Goal: Information Seeking & Learning: Learn about a topic

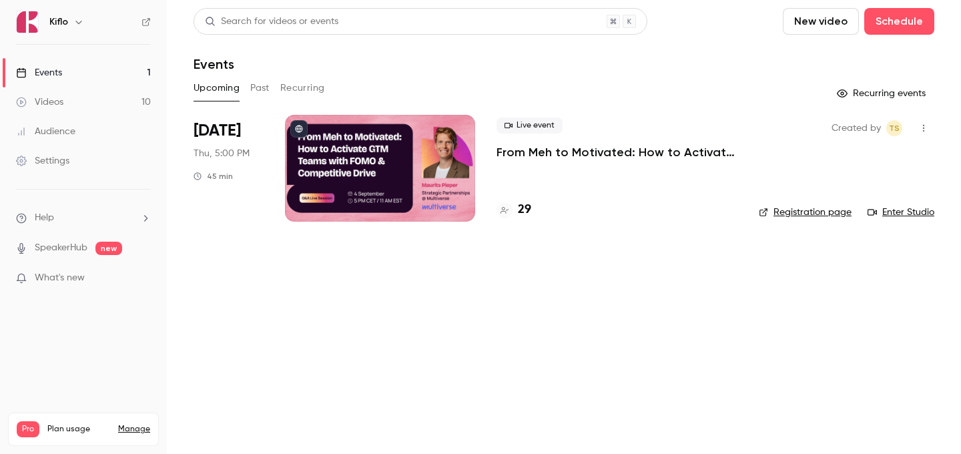
click at [95, 114] on link "Videos 10" at bounding box center [83, 101] width 167 height 29
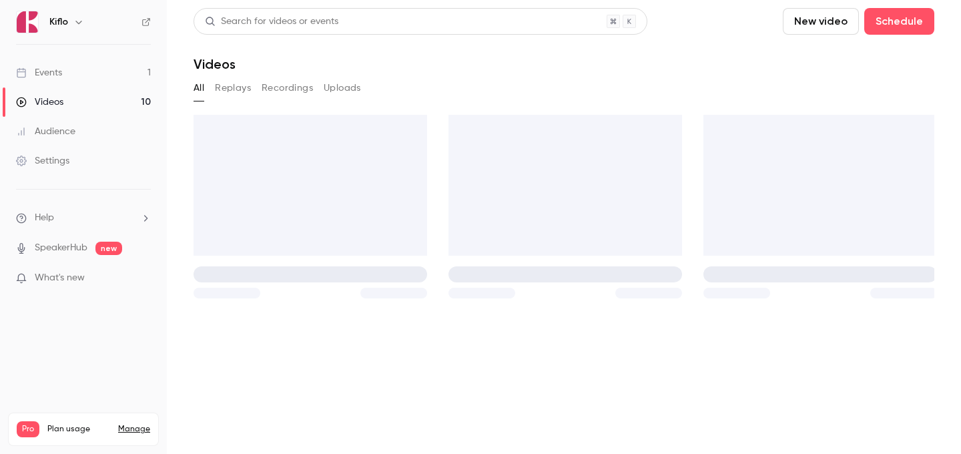
click at [149, 25] on icon at bounding box center [145, 21] width 9 height 9
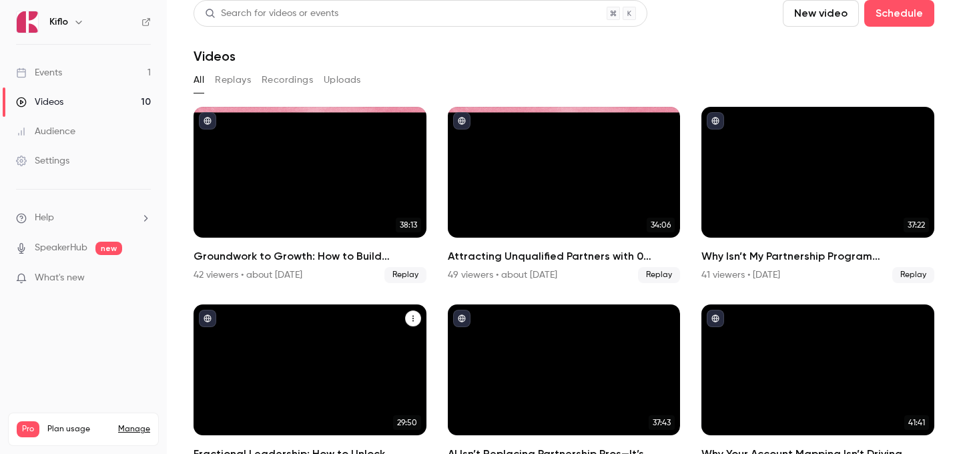
scroll to position [446, 0]
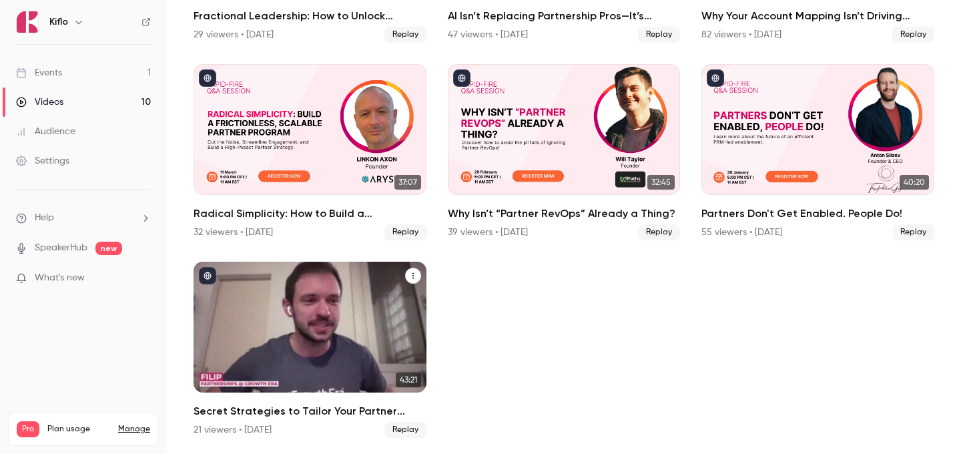
click at [293, 306] on div "Secret Strategies to Tailor Your Partner Program for Sales Growth in 2025" at bounding box center [310, 327] width 233 height 131
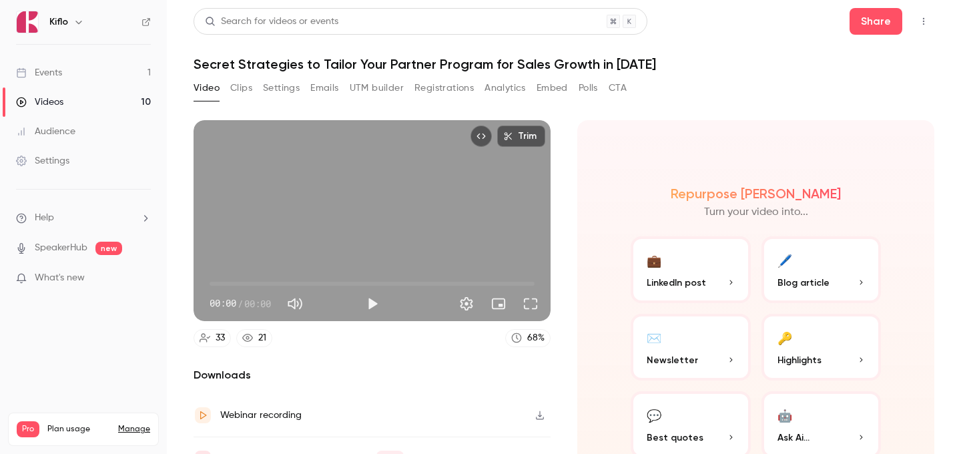
click at [263, 65] on h1 "Secret Strategies to Tailor Your Partner Program for Sales Growth in [DATE]" at bounding box center [564, 64] width 741 height 16
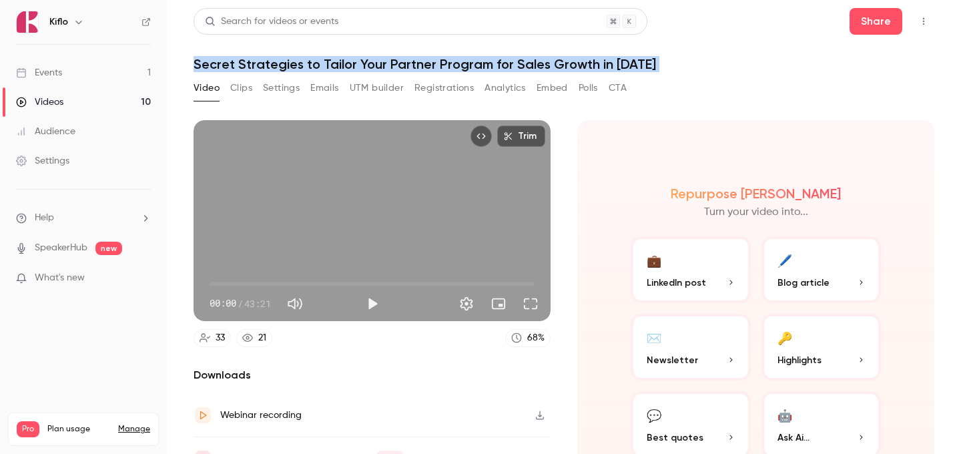
click at [263, 65] on h1 "Secret Strategies to Tailor Your Partner Program for Sales Growth in [DATE]" at bounding box center [564, 64] width 741 height 16
copy div "Secret Strategies to Tailor Your Partner Program for Sales Growth in [DATE] Vid…"
click at [206, 78] on button "Video" at bounding box center [207, 87] width 26 height 21
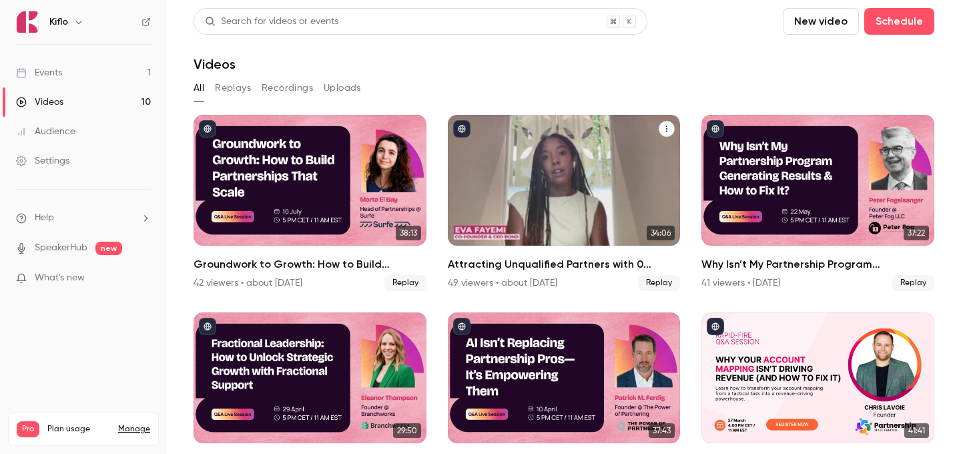
scroll to position [446, 0]
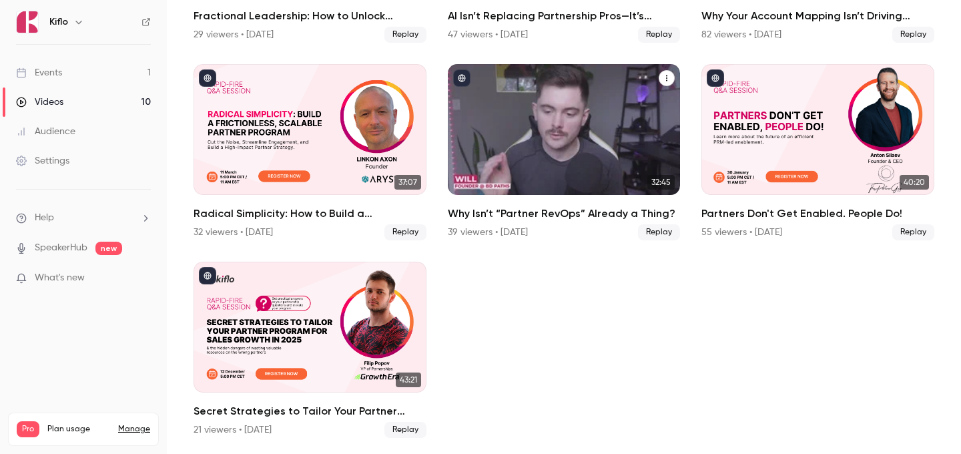
click at [318, 335] on div "Secret Strategies to Tailor Your Partner Program for Sales Growth in 2025" at bounding box center [310, 327] width 233 height 131
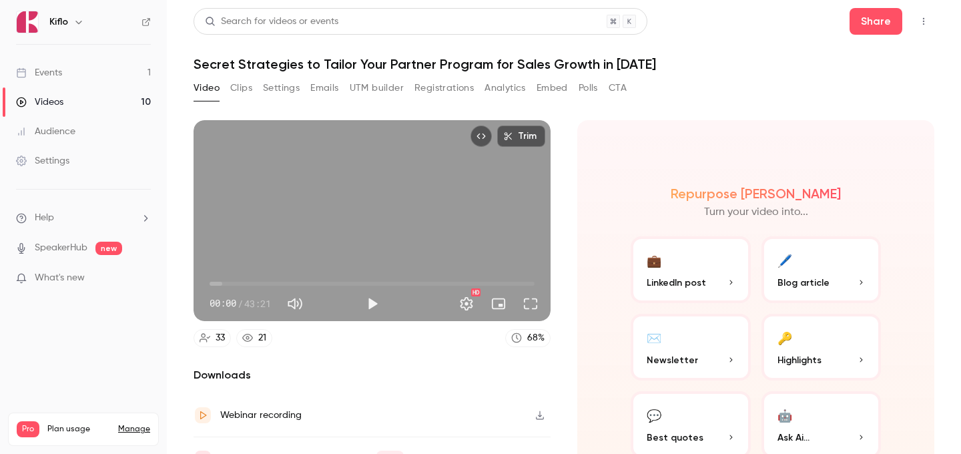
click at [232, 89] on button "Clips" at bounding box center [241, 87] width 22 height 21
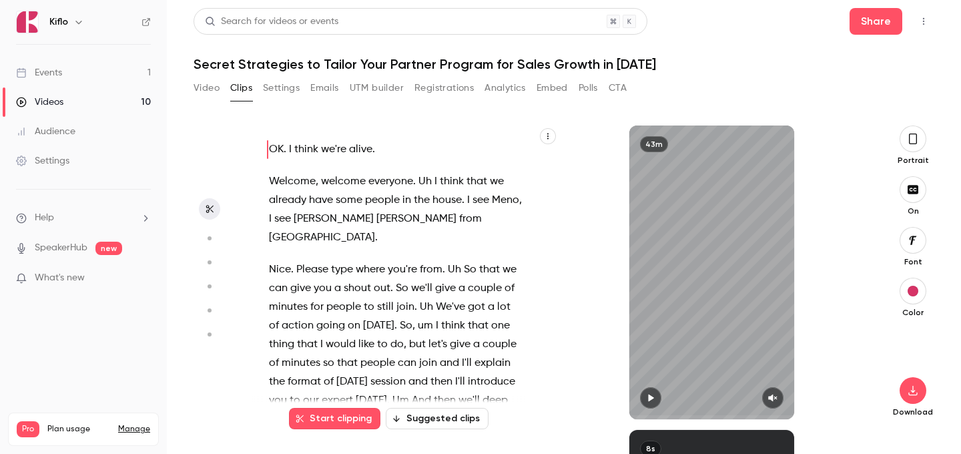
click at [272, 91] on button "Settings" at bounding box center [281, 87] width 37 height 21
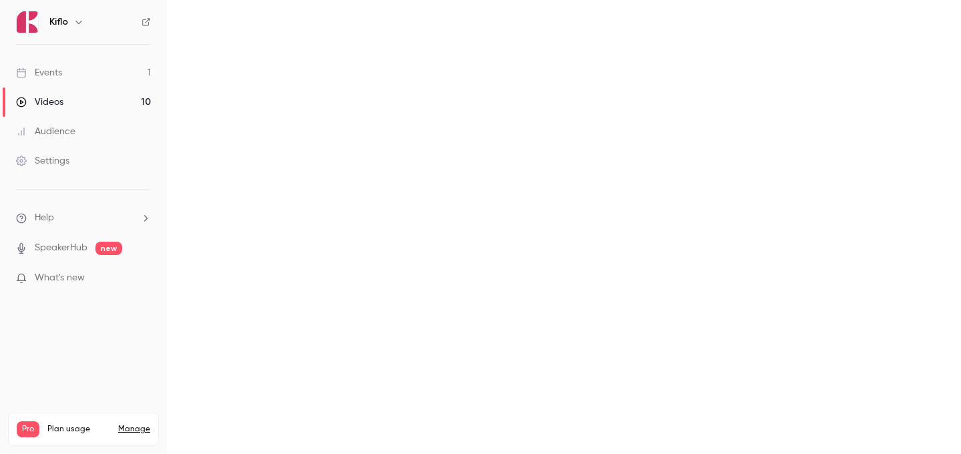
click at [206, 85] on main "Search for videos or events Share Secret Strategies to Tailor Your Partner Prog…" at bounding box center [564, 227] width 794 height 454
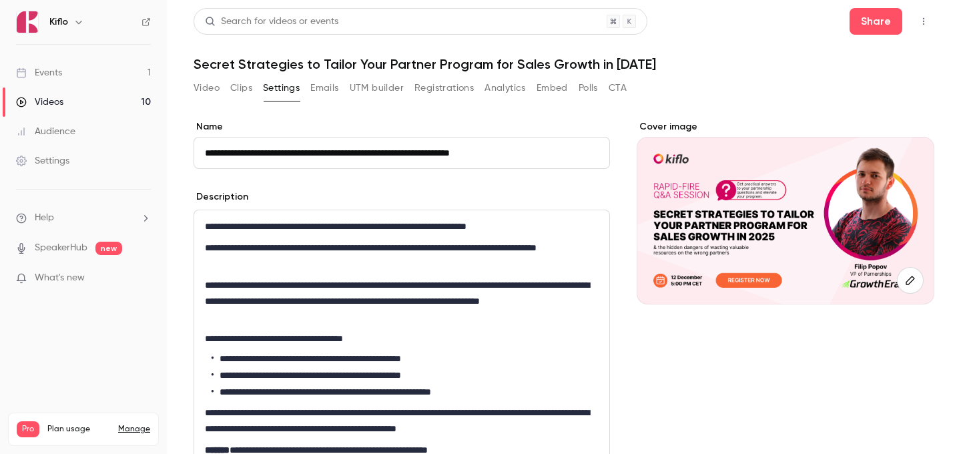
click at [206, 85] on button "Video" at bounding box center [207, 87] width 26 height 21
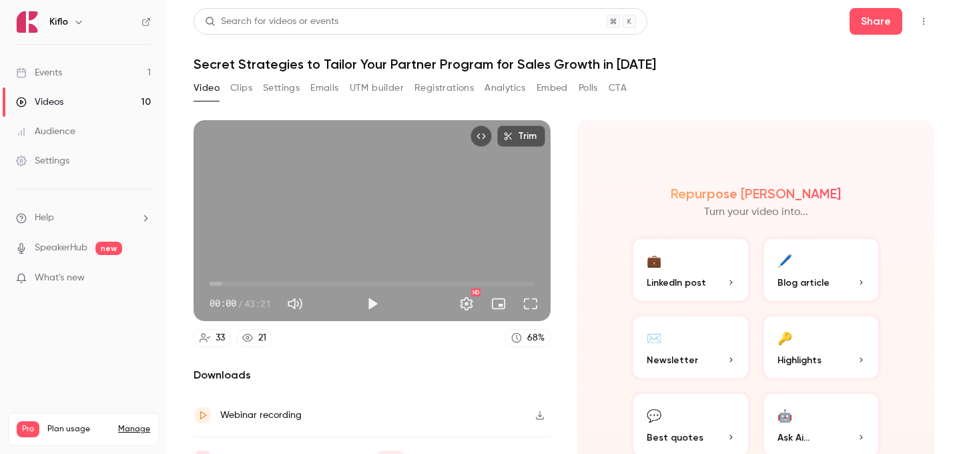
click at [450, 89] on button "Registrations" at bounding box center [443, 87] width 59 height 21
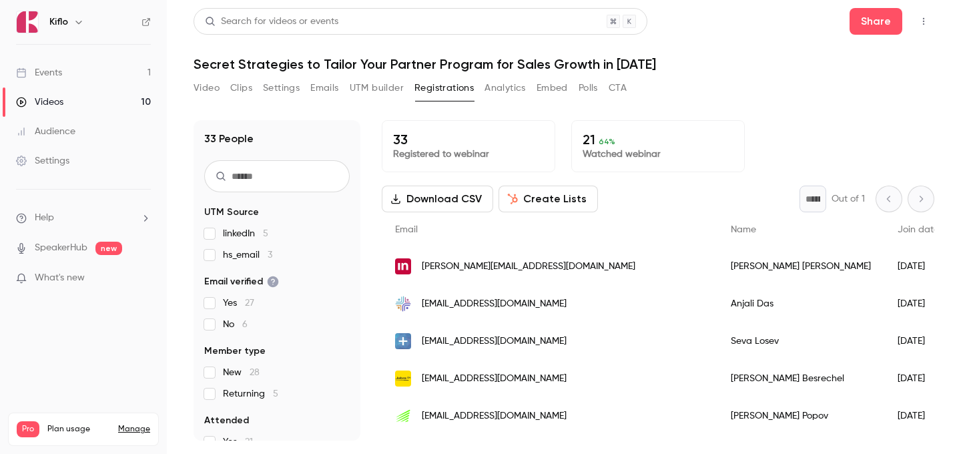
click at [126, 95] on link "Videos 10" at bounding box center [83, 101] width 167 height 29
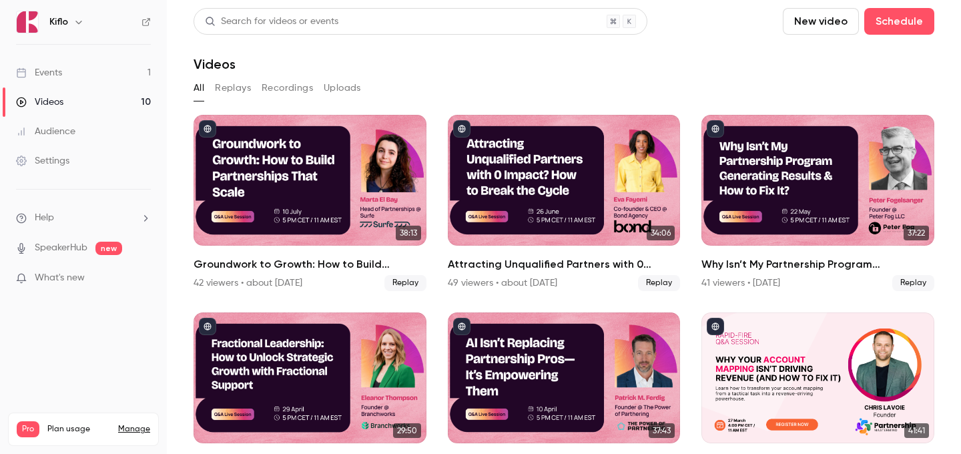
scroll to position [446, 0]
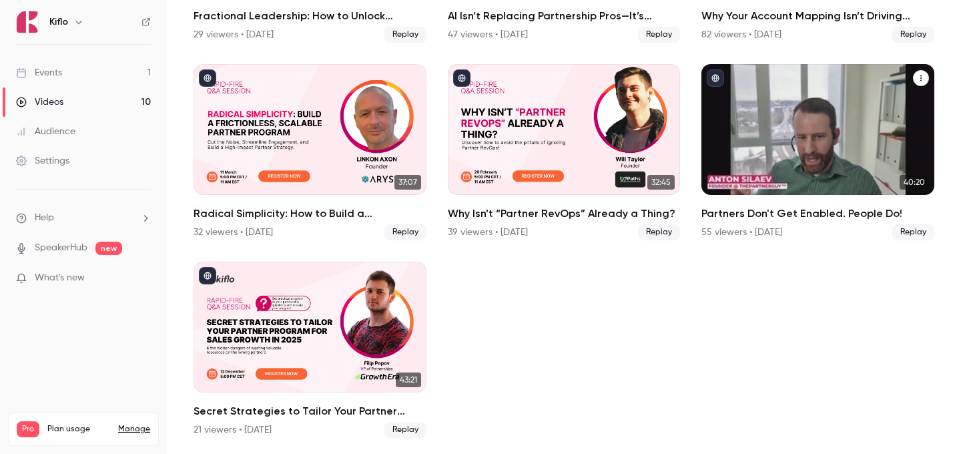
click at [807, 136] on div "Partners Don't Get Enabled. People Do!" at bounding box center [817, 129] width 233 height 131
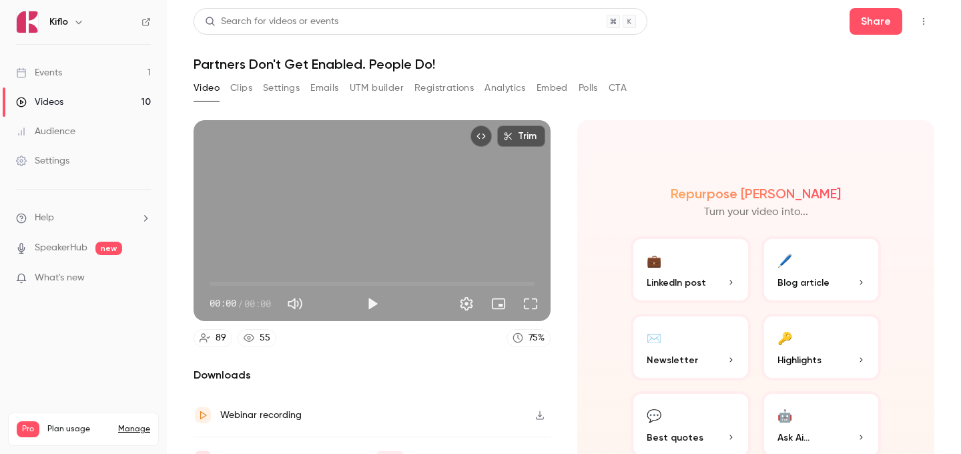
click at [316, 69] on h1 "Partners Don't Get Enabled. People Do!" at bounding box center [564, 64] width 741 height 16
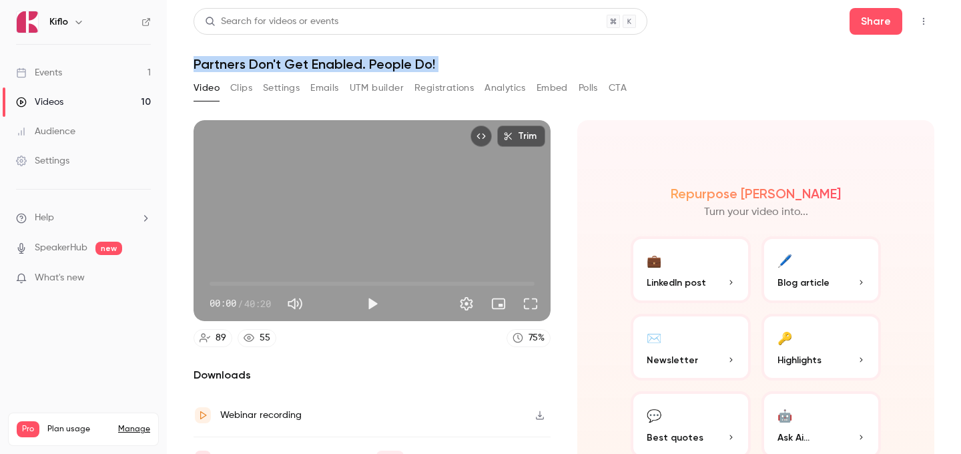
click at [316, 69] on h1 "Partners Don't Get Enabled. People Do!" at bounding box center [564, 64] width 741 height 16
copy div "Partners Don't Get Enabled. People Do! Video Clips Settings Emails UTM builder …"
click at [113, 106] on link "Videos 10" at bounding box center [83, 101] width 167 height 29
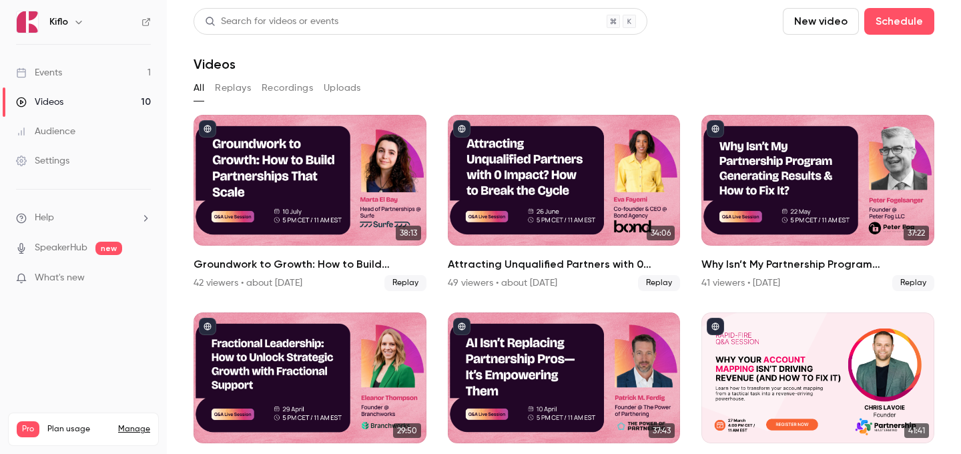
scroll to position [446, 0]
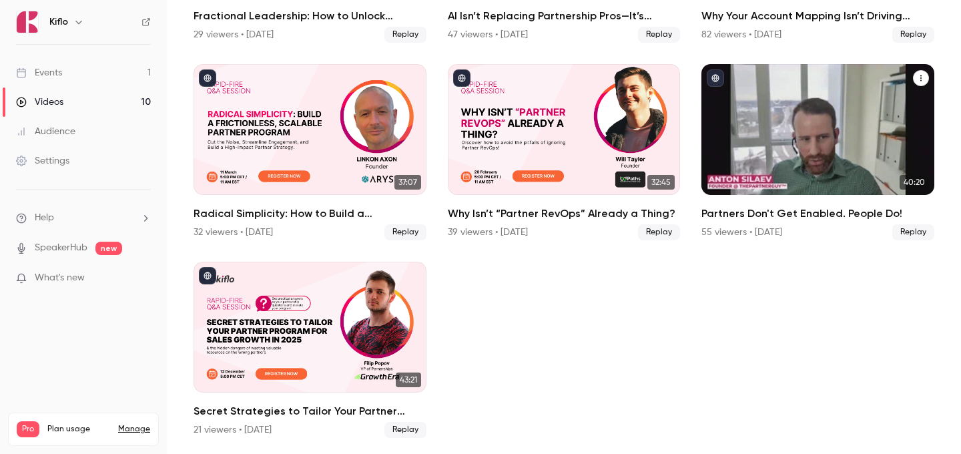
click at [757, 157] on div "Partners Don't Get Enabled. People Do!" at bounding box center [817, 129] width 233 height 131
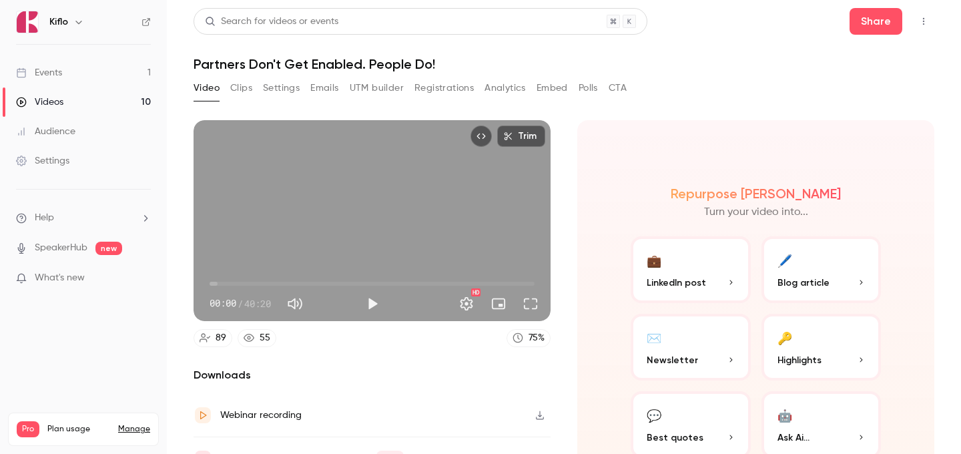
click at [113, 112] on link "Videos 10" at bounding box center [83, 101] width 167 height 29
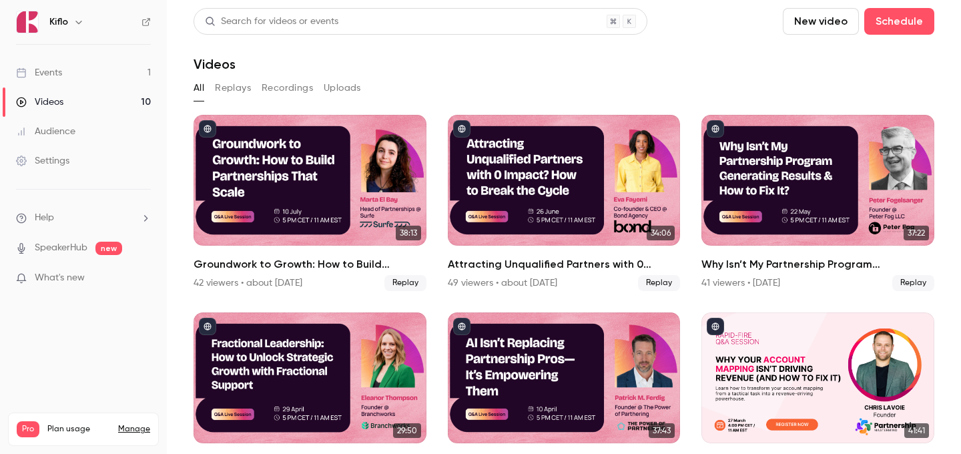
scroll to position [446, 0]
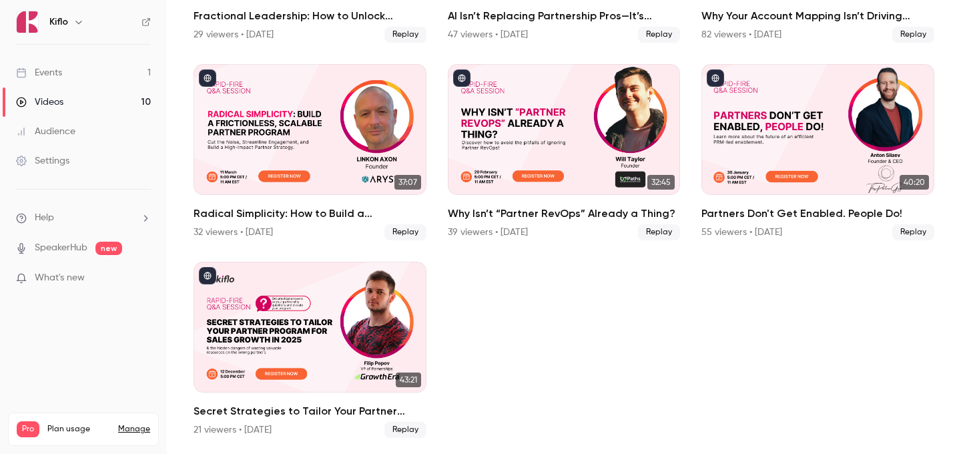
click at [812, 113] on div "Partners Don't Get Enabled. People Do!" at bounding box center [817, 129] width 233 height 131
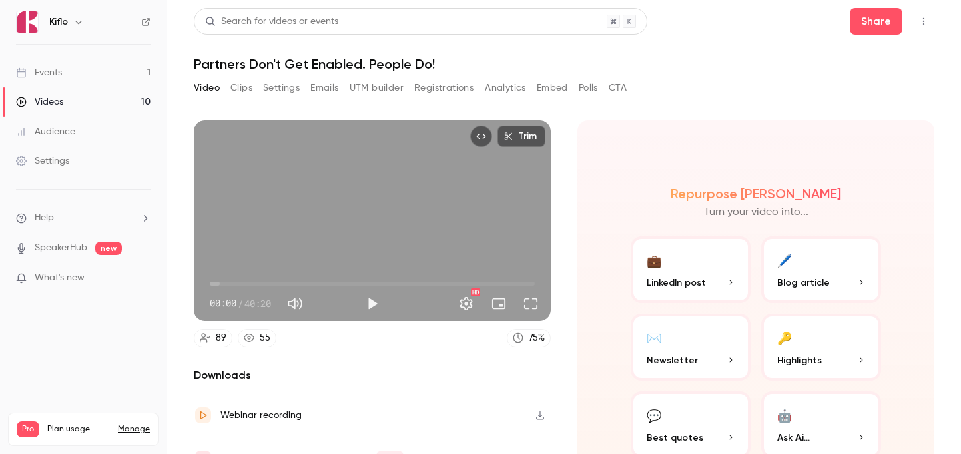
click at [255, 100] on div "Video Clips Settings Emails UTM builder Registrations Analytics Embed Polls CTA" at bounding box center [410, 90] width 433 height 27
click at [254, 100] on div "Video Clips Settings Emails UTM builder Registrations Analytics Embed Polls CTA" at bounding box center [410, 90] width 433 height 27
click at [232, 89] on button "Clips" at bounding box center [241, 87] width 22 height 21
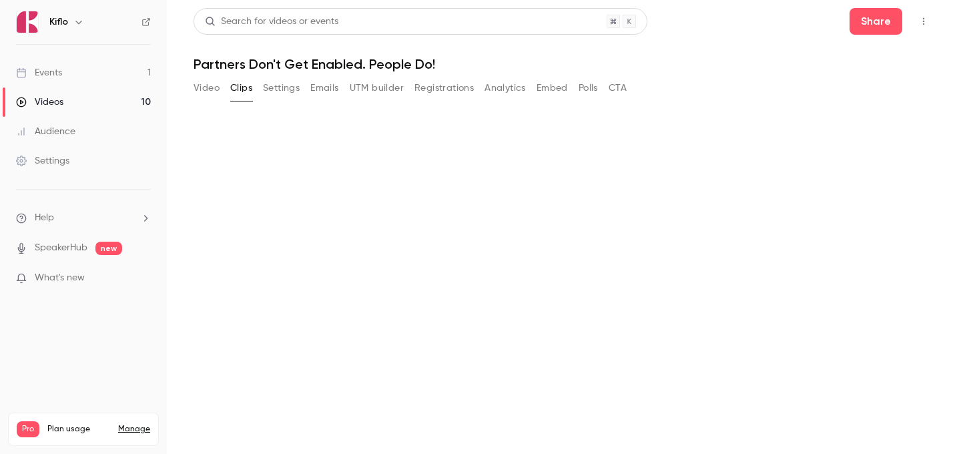
click at [265, 89] on button "Settings" at bounding box center [281, 87] width 37 height 21
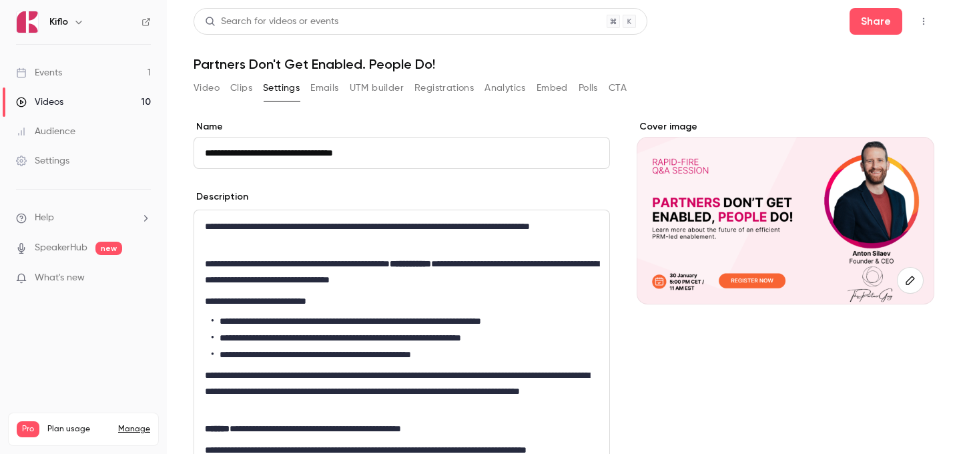
click at [318, 91] on button "Emails" at bounding box center [324, 87] width 28 height 21
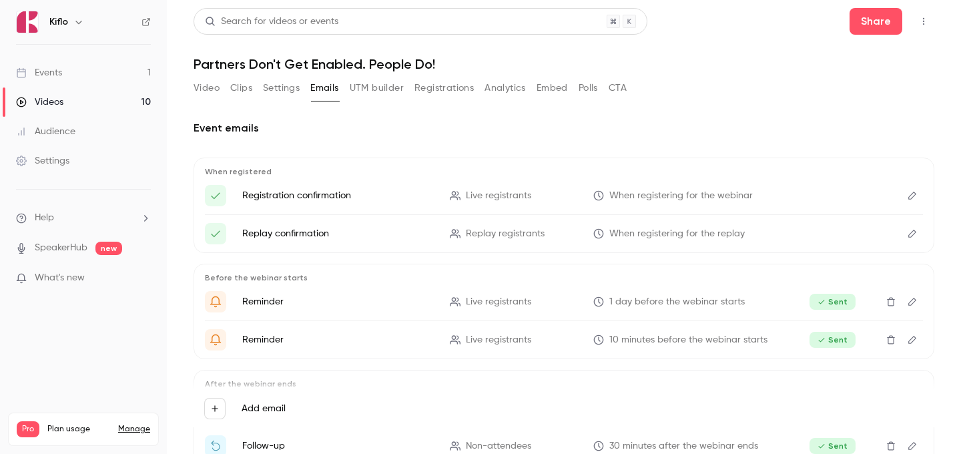
click at [201, 85] on button "Video" at bounding box center [207, 87] width 26 height 21
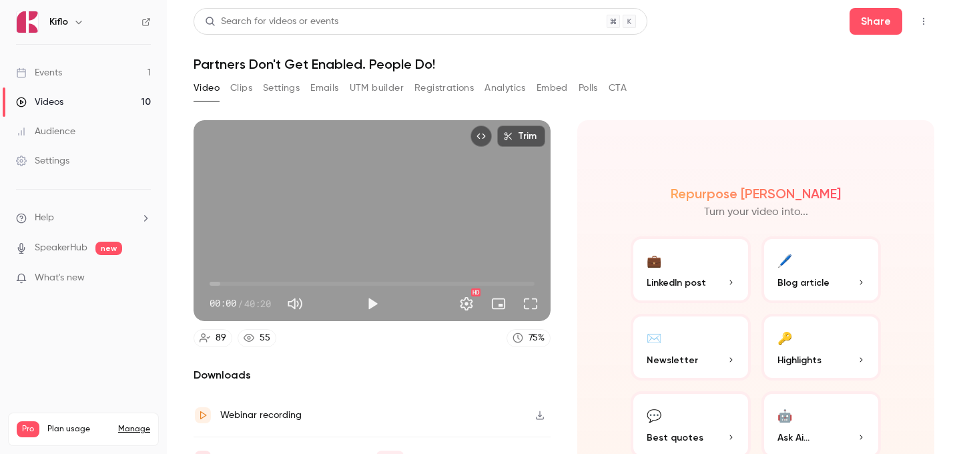
click at [450, 84] on button "Registrations" at bounding box center [443, 87] width 59 height 21
click at [94, 89] on link "Videos 10" at bounding box center [83, 101] width 167 height 29
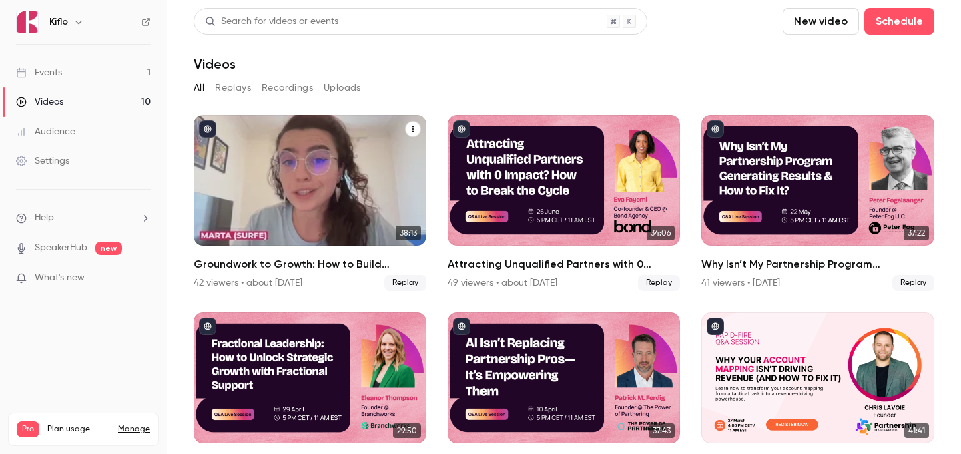
scroll to position [446, 0]
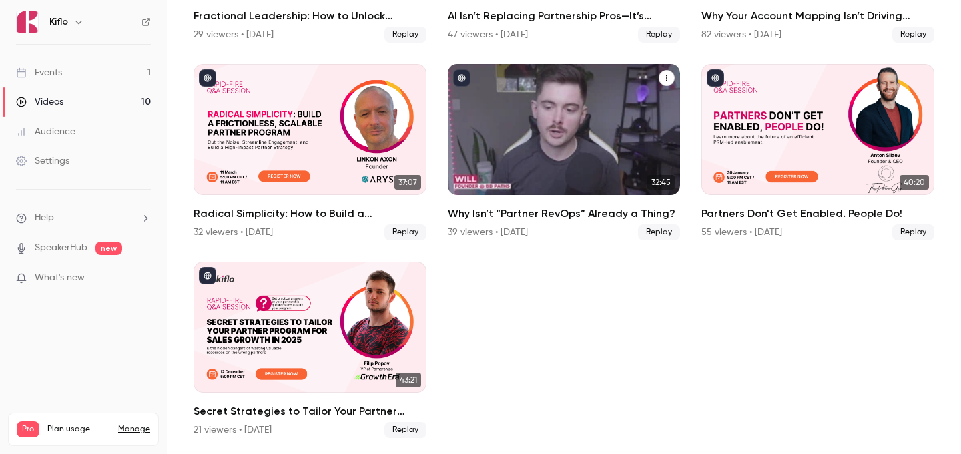
click at [605, 111] on div "Why Isn’t “Partner RevOps” Already a Thing?" at bounding box center [564, 129] width 233 height 131
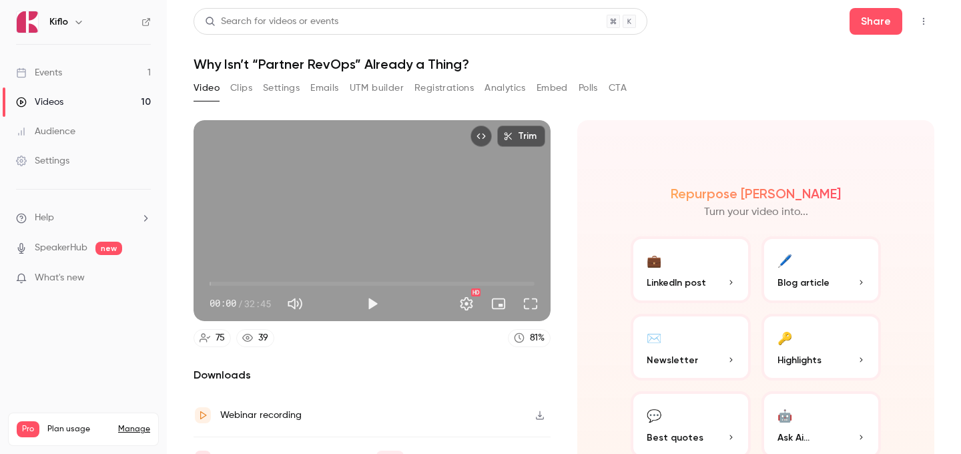
click at [396, 69] on h1 "Why Isn’t “Partner RevOps” Already a Thing?" at bounding box center [564, 64] width 741 height 16
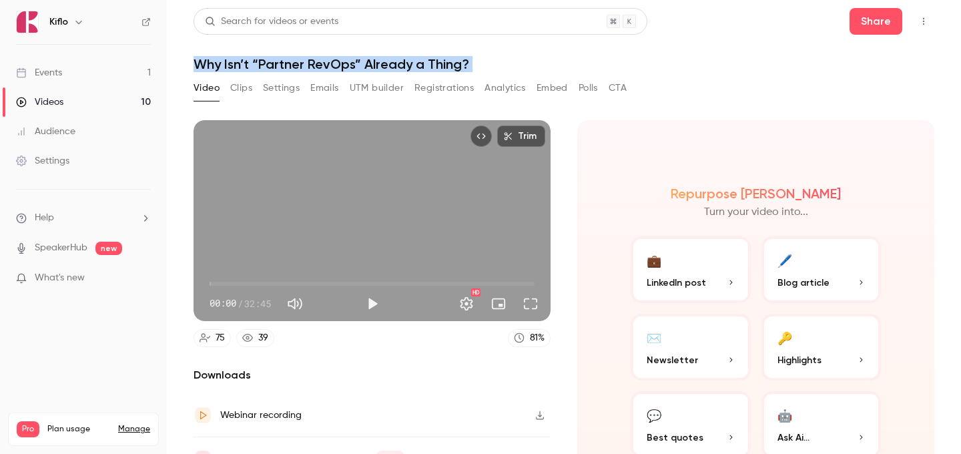
click at [396, 69] on h1 "Why Isn’t “Partner RevOps” Already a Thing?" at bounding box center [564, 64] width 741 height 16
copy div "Why Isn’t “Partner RevOps” Already a Thing? Video Clips Settings Emails UTM bui…"
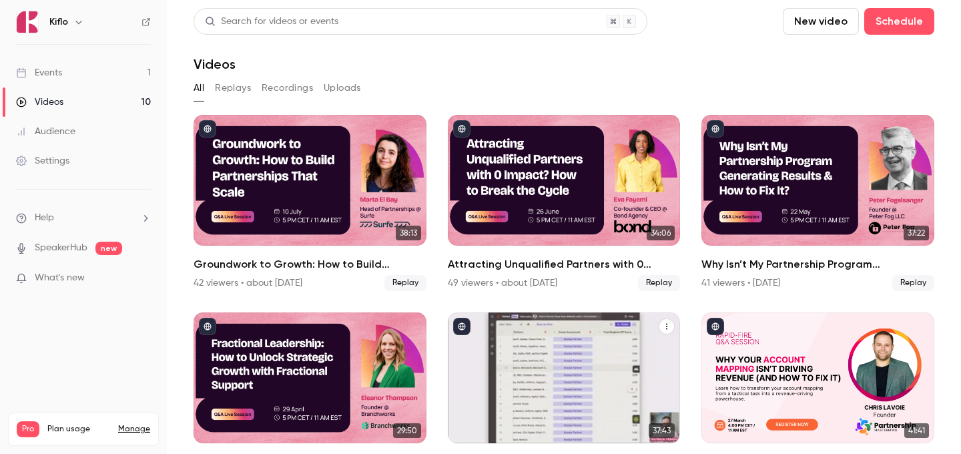
scroll to position [446, 0]
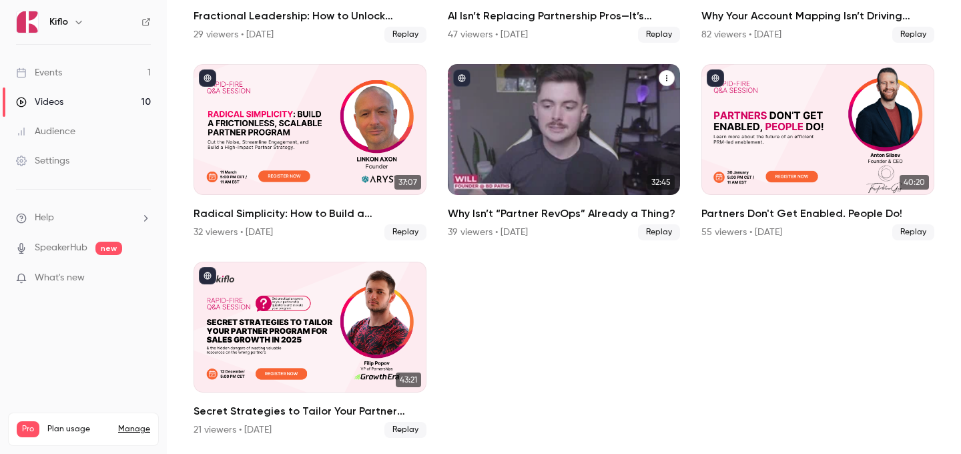
click at [565, 141] on div "Why Isn’t “Partner RevOps” Already a Thing?" at bounding box center [564, 129] width 233 height 131
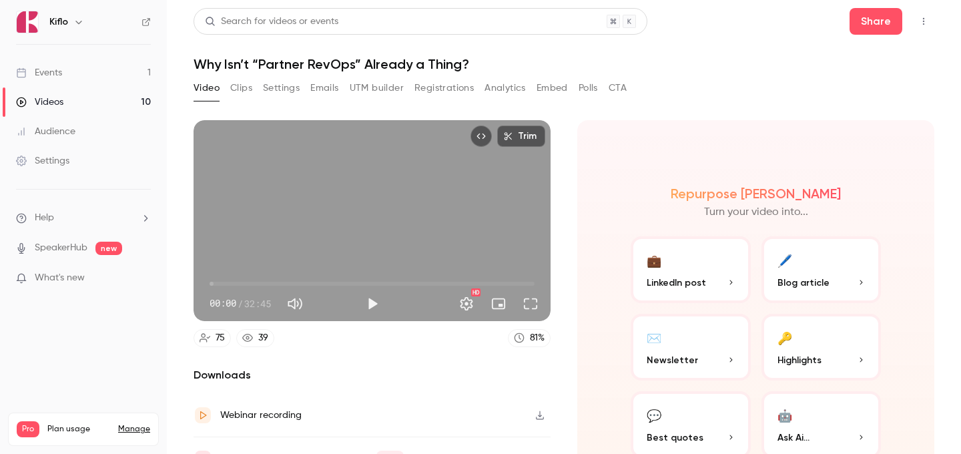
click at [136, 99] on link "Videos 10" at bounding box center [83, 101] width 167 height 29
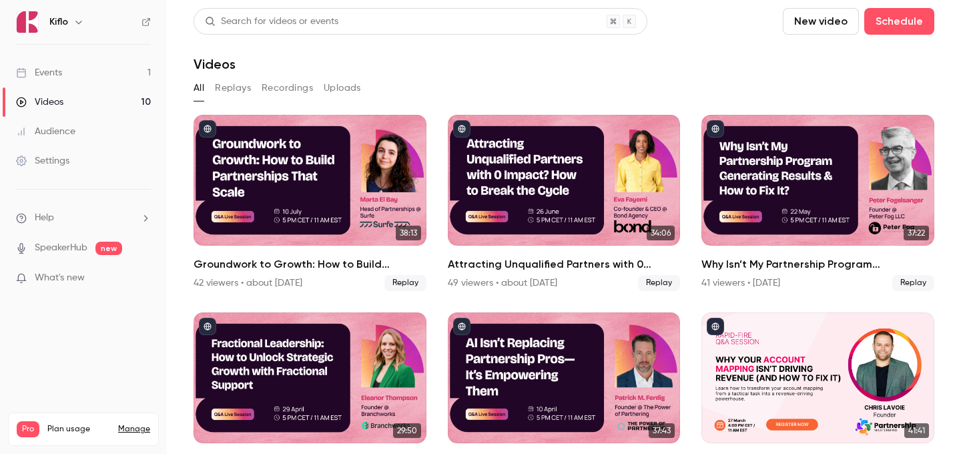
scroll to position [446, 0]
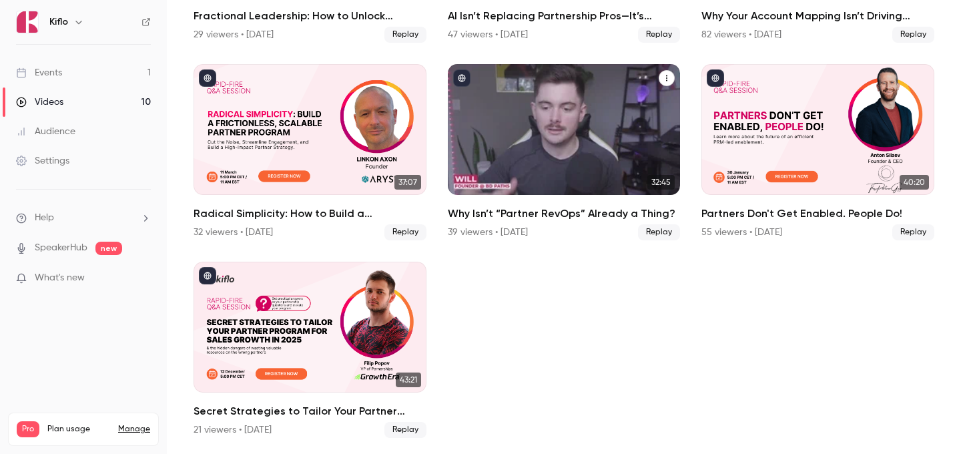
click at [623, 137] on div "Why Isn’t “Partner RevOps” Already a Thing?" at bounding box center [564, 129] width 233 height 131
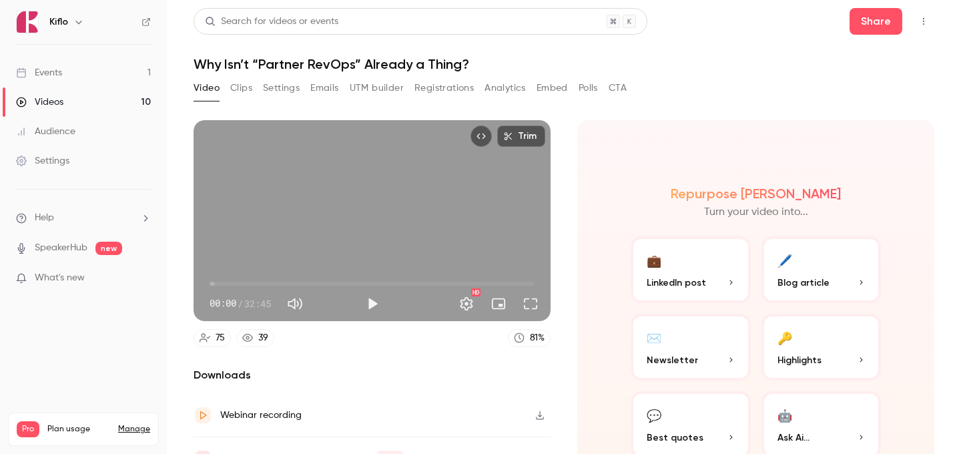
click at [452, 97] on button "Registrations" at bounding box center [443, 87] width 59 height 21
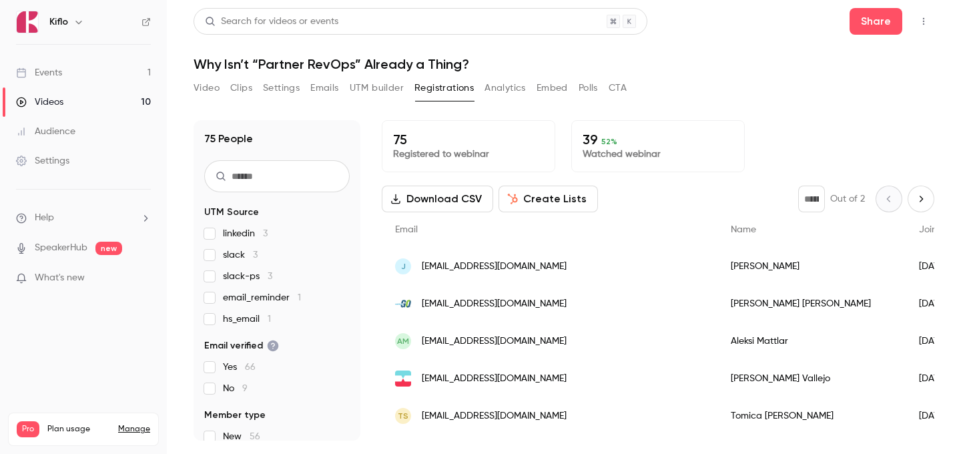
click at [96, 98] on link "Videos 10" at bounding box center [83, 101] width 167 height 29
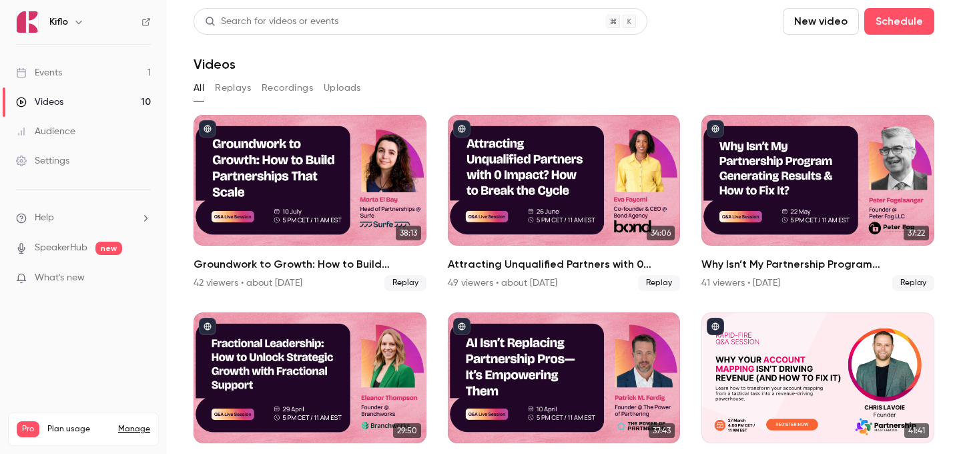
scroll to position [446, 0]
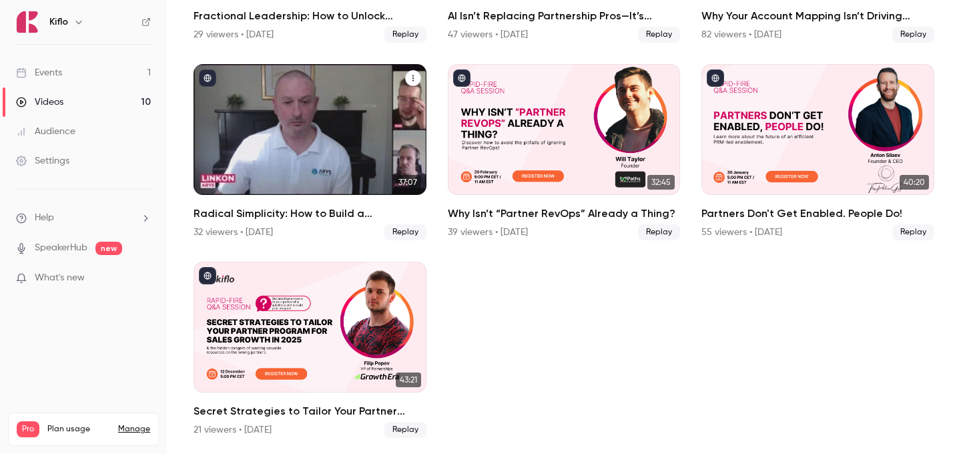
click at [274, 173] on div "Radical Simplicity: How to Build a Frictionless, Scalable Partner Program" at bounding box center [310, 129] width 233 height 131
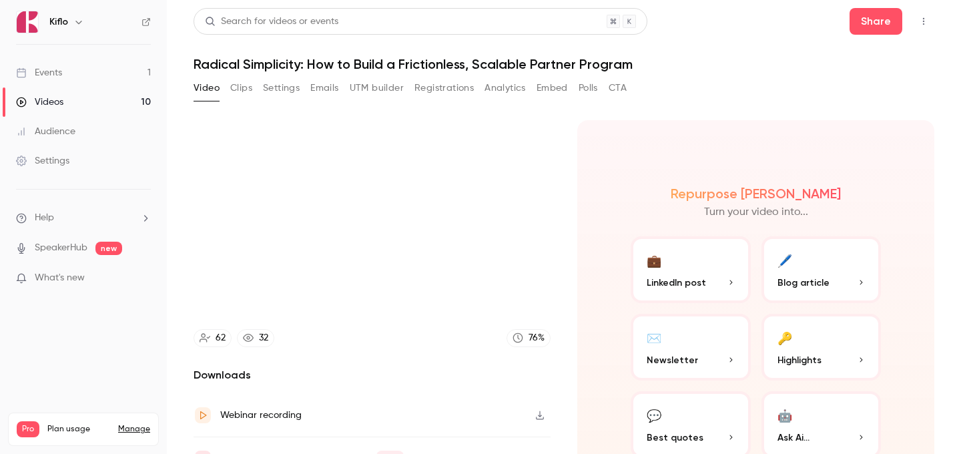
click at [313, 73] on div "Search for videos or events Share Radical Simplicity: How to Build a Frictionle…" at bounding box center [564, 227] width 741 height 438
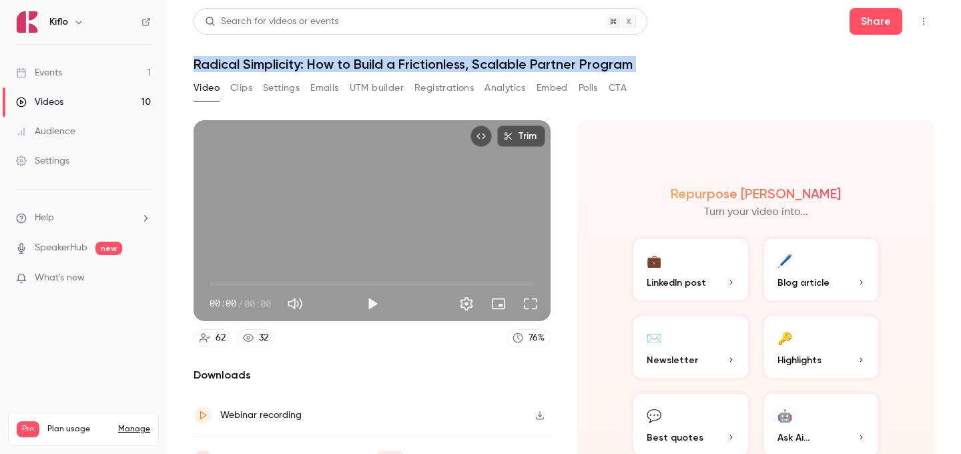
click at [313, 73] on div "Search for videos or events Share Radical Simplicity: How to Build a Frictionle…" at bounding box center [564, 227] width 741 height 438
copy div "Radical Simplicity: How to Build a Frictionless, Scalable Partner Program Video…"
click at [94, 87] on link "Videos 10" at bounding box center [83, 101] width 167 height 29
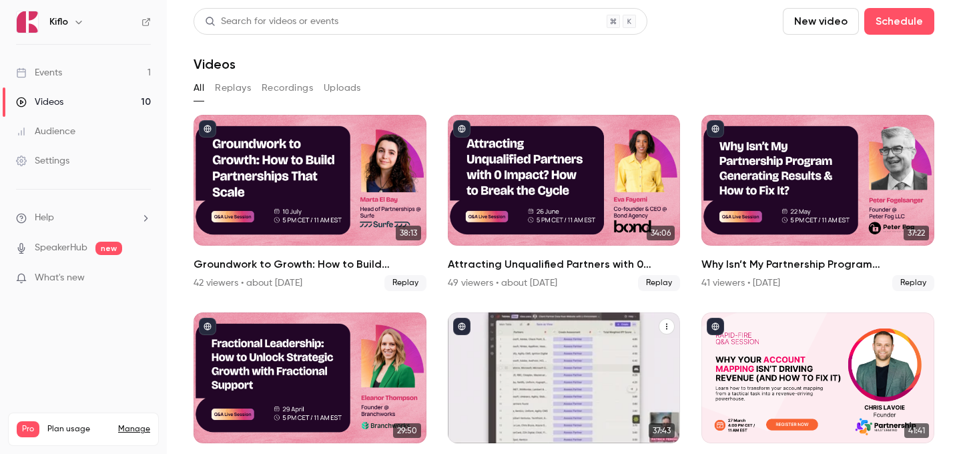
scroll to position [446, 0]
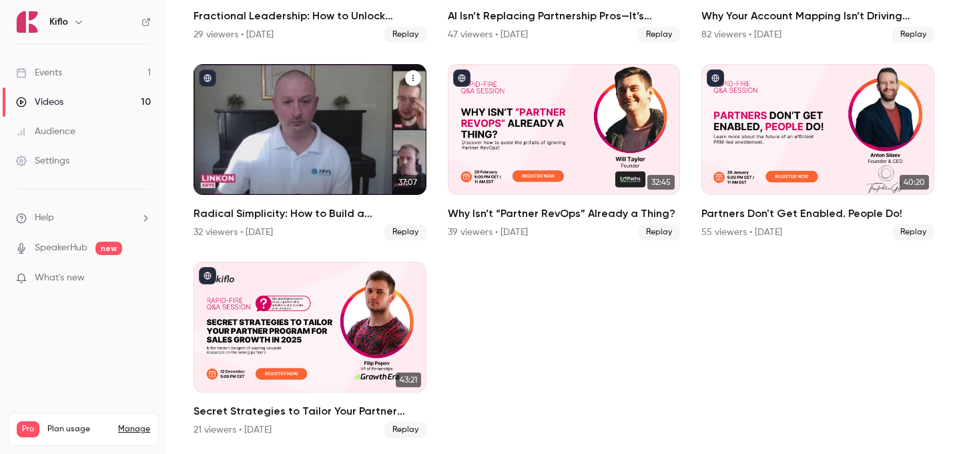
click at [278, 115] on div "Radical Simplicity: How to Build a Frictionless, Scalable Partner Program" at bounding box center [310, 129] width 233 height 131
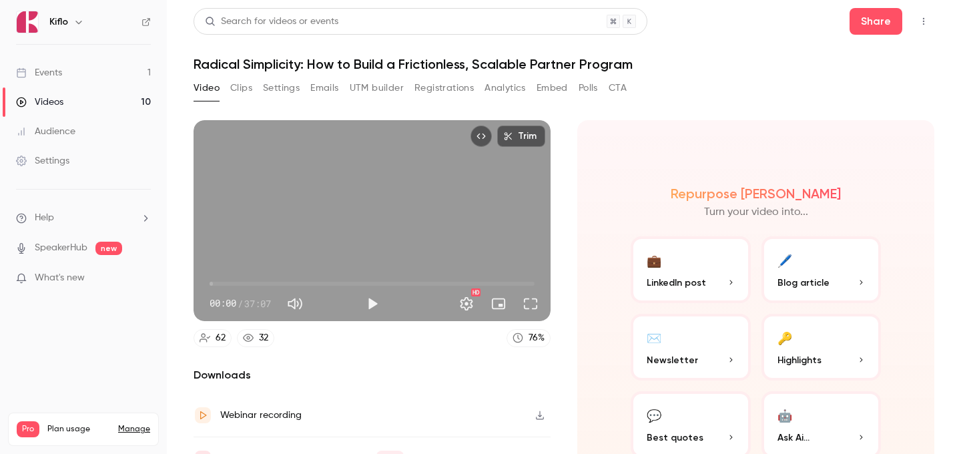
click at [427, 83] on button "Registrations" at bounding box center [443, 87] width 59 height 21
click at [100, 89] on link "Videos 10" at bounding box center [83, 101] width 167 height 29
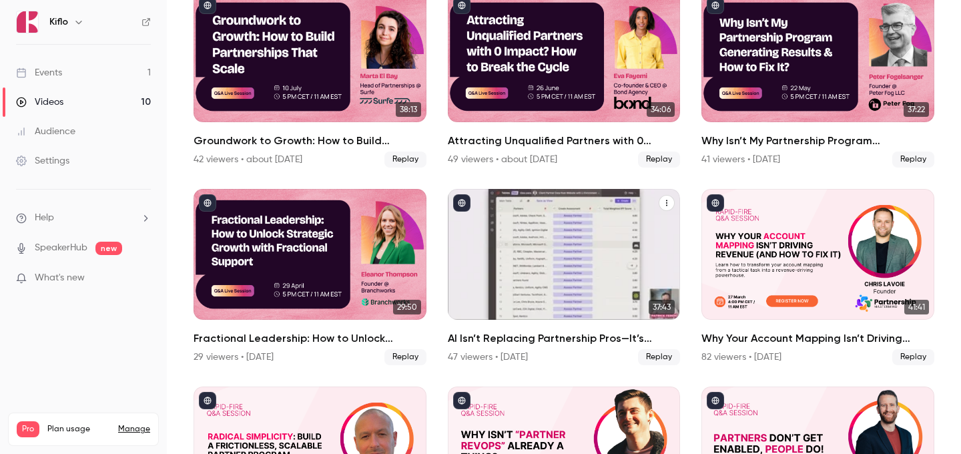
scroll to position [117, 0]
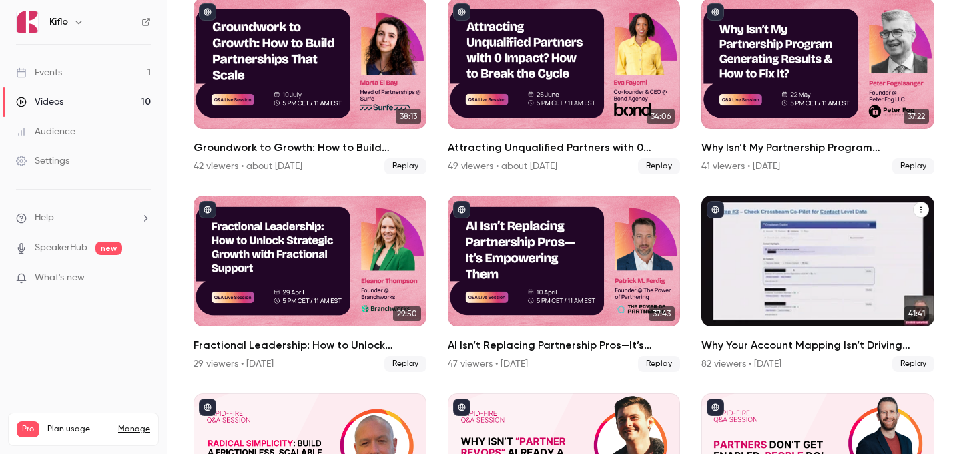
click at [778, 272] on div "Why Your Account Mapping Isn’t Driving Revenue (And How to Fix It)" at bounding box center [817, 261] width 233 height 131
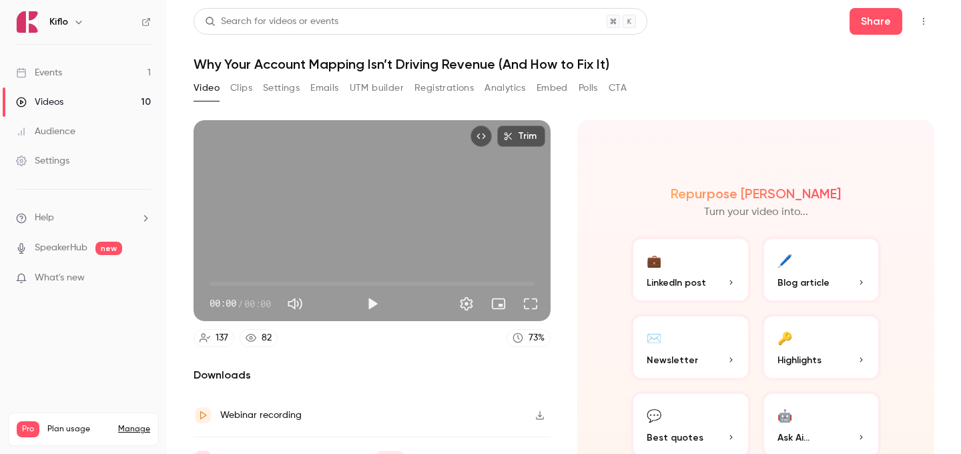
click at [269, 61] on h1 "Why Your Account Mapping Isn’t Driving Revenue (And How to Fix It)" at bounding box center [564, 64] width 741 height 16
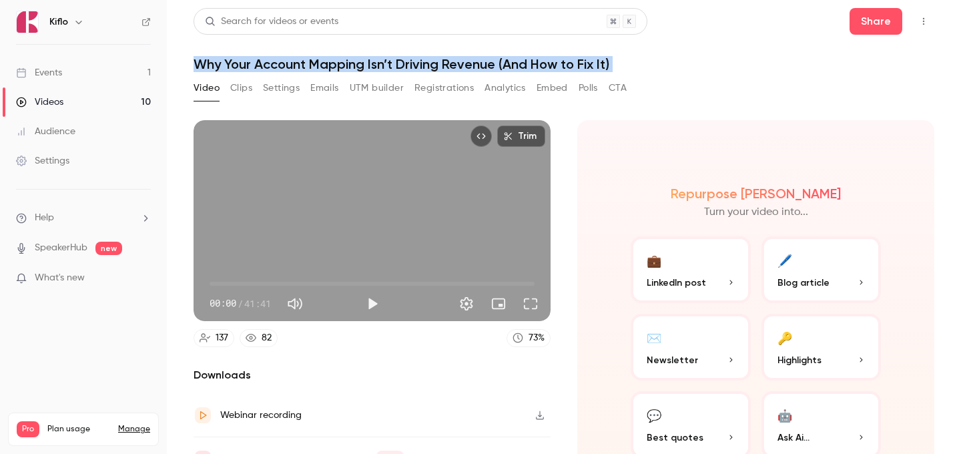
click at [269, 61] on h1 "Why Your Account Mapping Isn’t Driving Revenue (And How to Fix It)" at bounding box center [564, 64] width 741 height 16
copy div "Why Your Account Mapping Isn’t Driving Revenue (And How to Fix It) Video Clips …"
click at [96, 95] on link "Videos 10" at bounding box center [83, 101] width 167 height 29
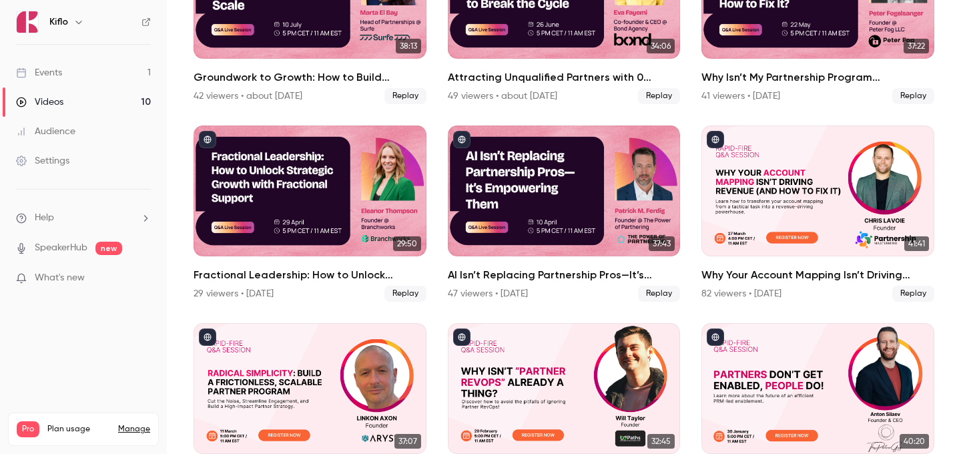
scroll to position [185, 0]
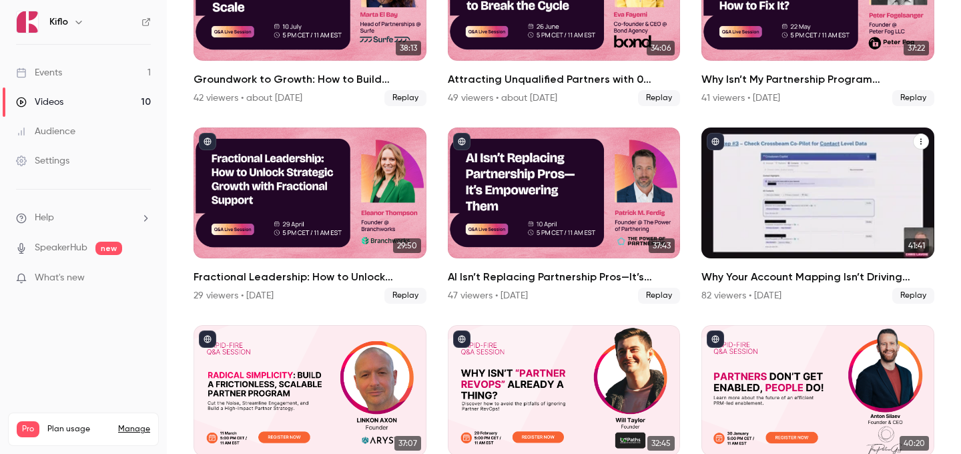
click at [830, 180] on div "Why Your Account Mapping Isn’t Driving Revenue (And How to Fix It)" at bounding box center [817, 192] width 233 height 131
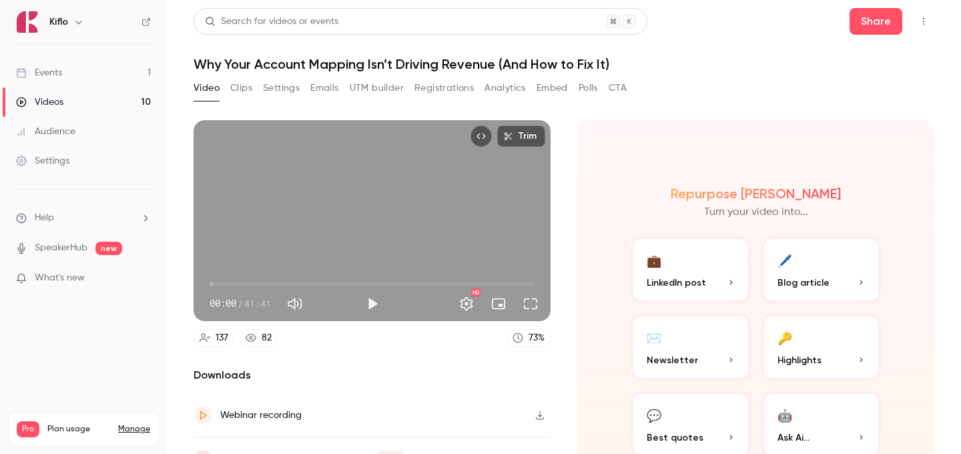
click at [83, 102] on link "Videos 10" at bounding box center [83, 101] width 167 height 29
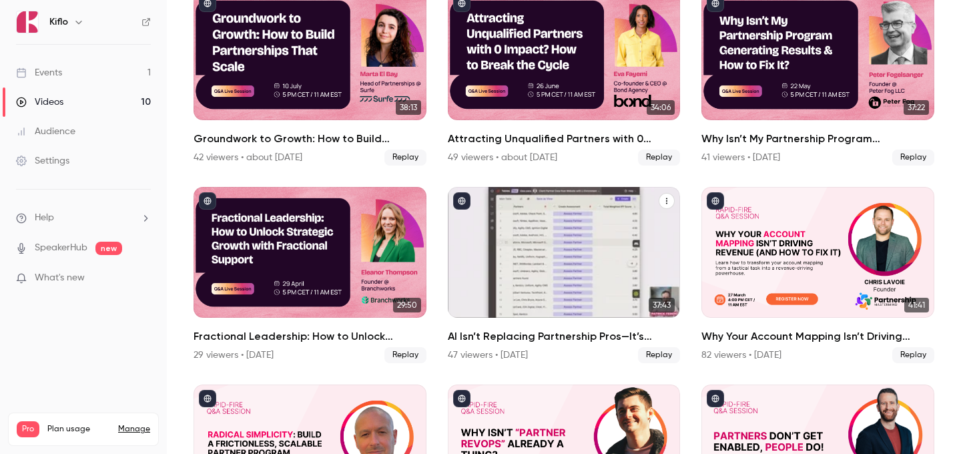
scroll to position [150, 0]
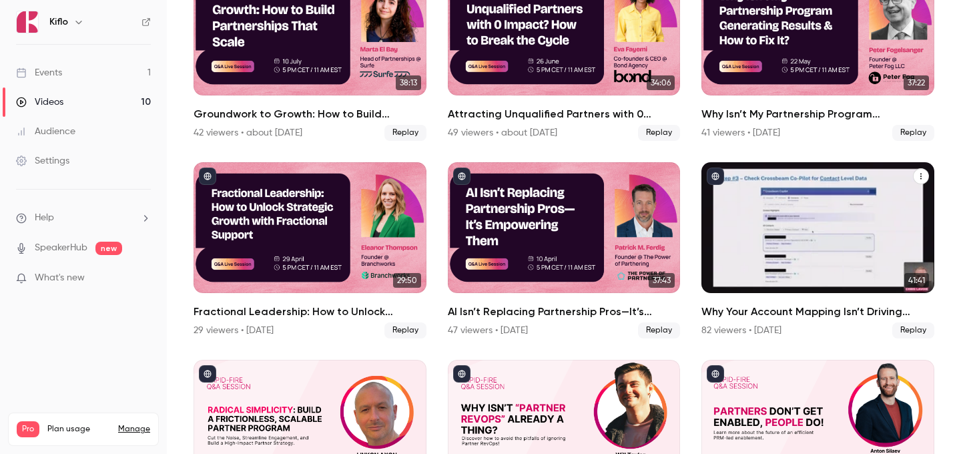
click at [744, 224] on div "Why Your Account Mapping Isn’t Driving Revenue (And How to Fix It)" at bounding box center [817, 227] width 233 height 131
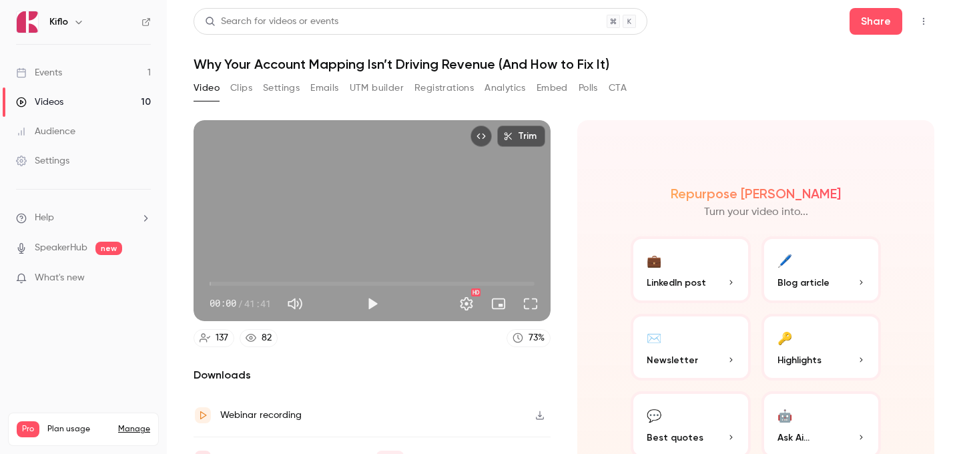
click at [451, 90] on button "Registrations" at bounding box center [443, 87] width 59 height 21
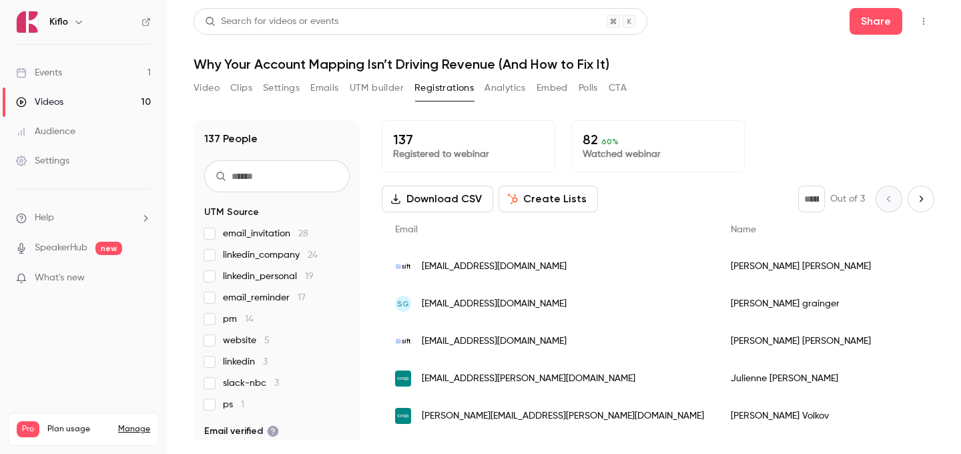
click at [95, 99] on link "Videos 10" at bounding box center [83, 101] width 167 height 29
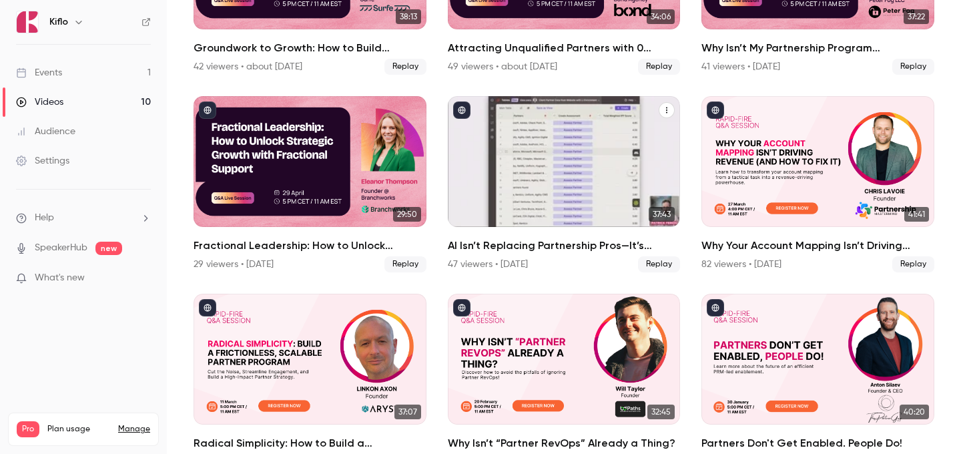
scroll to position [258, 0]
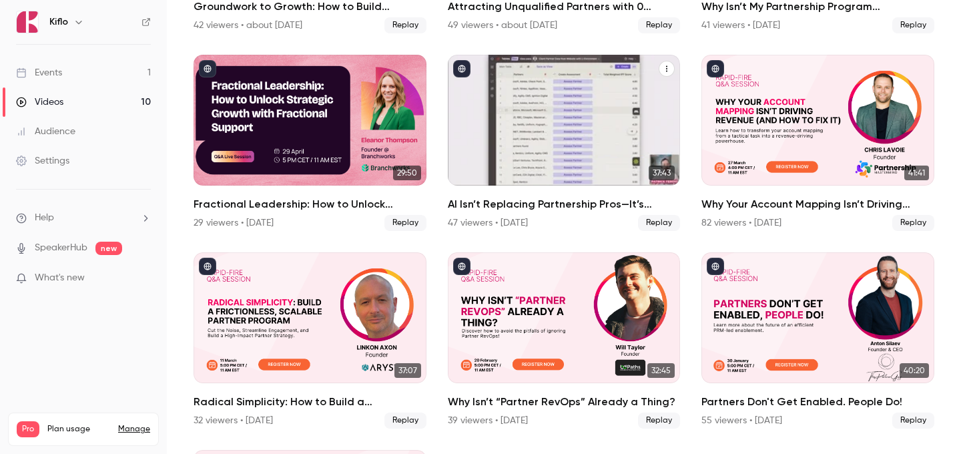
click at [557, 191] on link "37:43 AI Isn’t Replacing Partnership Pros—It’s Empowering Them 47 viewers • [DA…" at bounding box center [564, 143] width 233 height 176
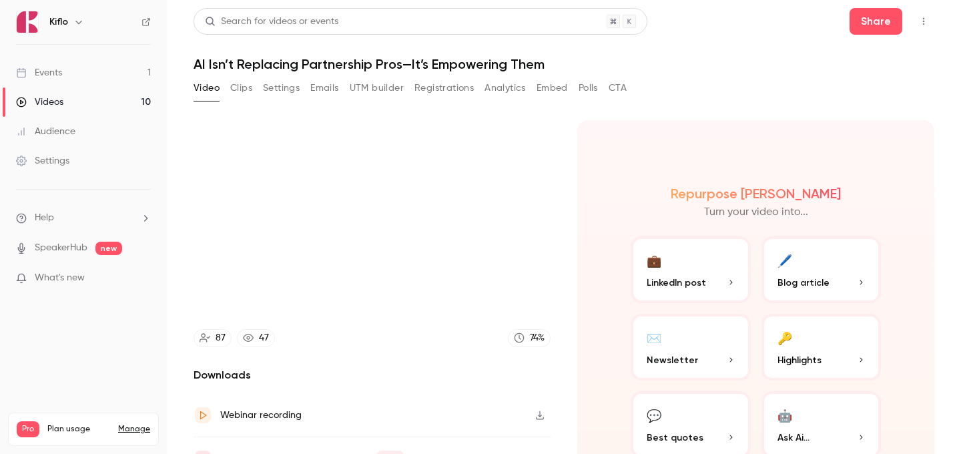
click at [407, 67] on h1 "AI Isn’t Replacing Partnership Pros—It’s Empowering Them" at bounding box center [564, 64] width 741 height 16
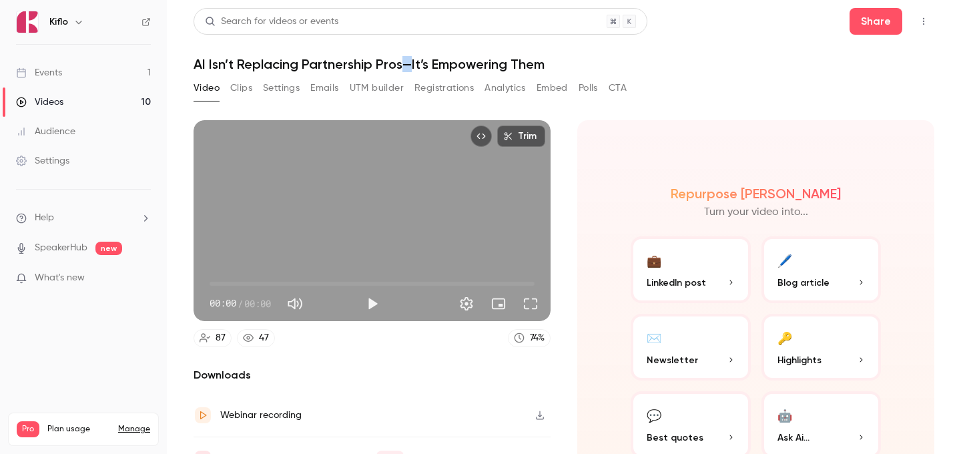
click at [407, 67] on h1 "AI Isn’t Replacing Partnership Pros—It’s Empowering Them" at bounding box center [564, 64] width 741 height 16
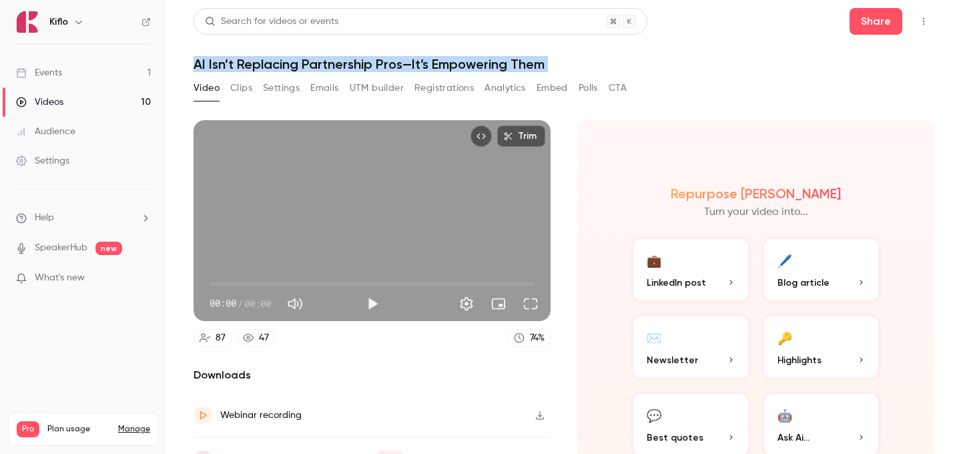
click at [407, 67] on h1 "AI Isn’t Replacing Partnership Pros—It’s Empowering Them" at bounding box center [564, 64] width 741 height 16
copy div "AI Isn’t Replacing Partnership Pros—It’s Empowering Them Video Clips Settings E…"
click at [93, 100] on link "Videos 10" at bounding box center [83, 101] width 167 height 29
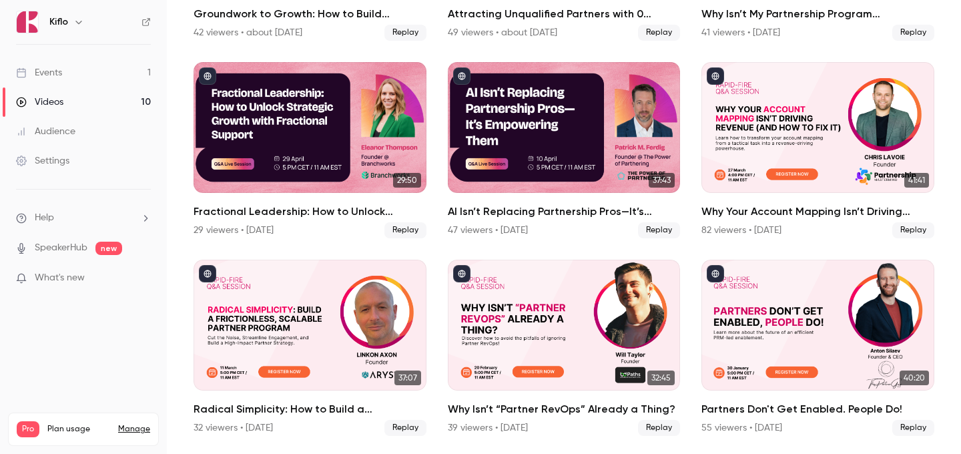
scroll to position [250, 0]
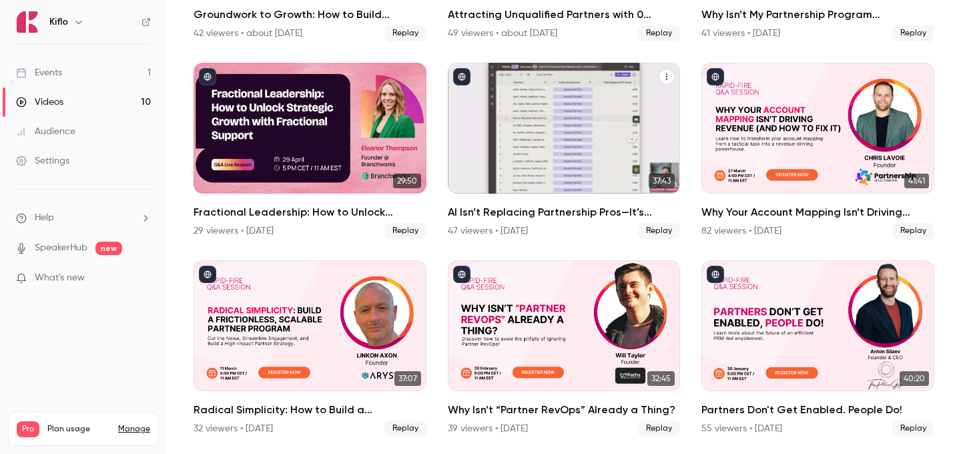
click at [551, 148] on div "AI Isn’t Replacing Partnership Pros—It’s Empowering Them" at bounding box center [564, 128] width 233 height 131
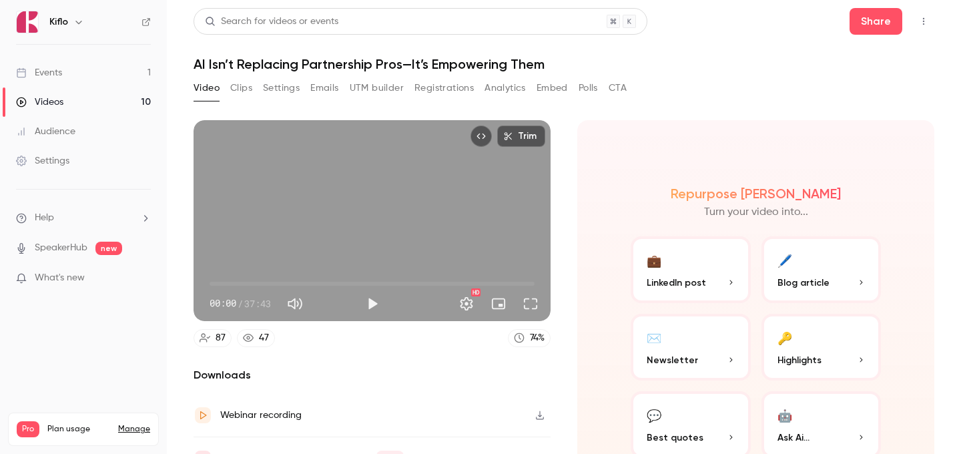
click at [439, 95] on button "Registrations" at bounding box center [443, 87] width 59 height 21
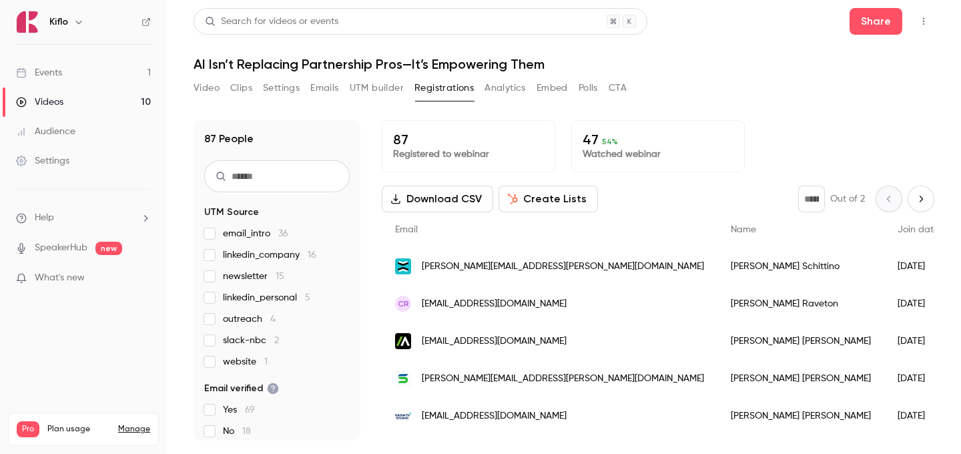
click at [112, 105] on link "Videos 10" at bounding box center [83, 101] width 167 height 29
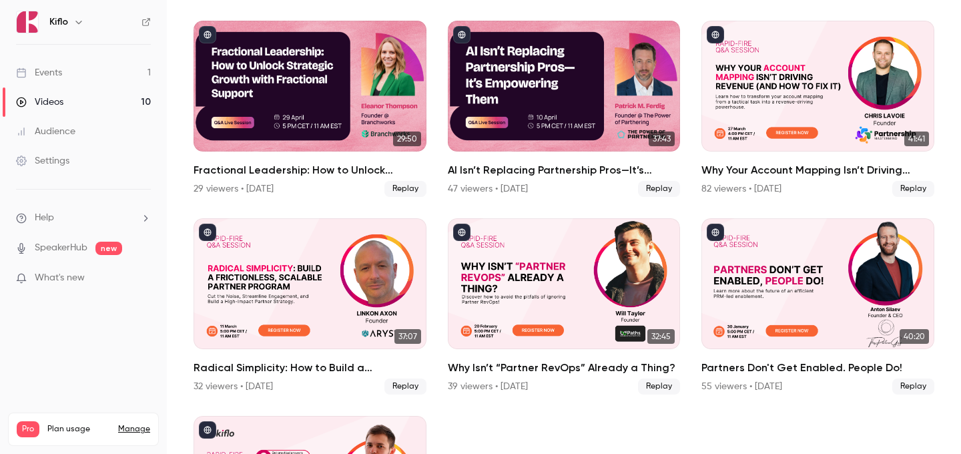
scroll to position [291, 0]
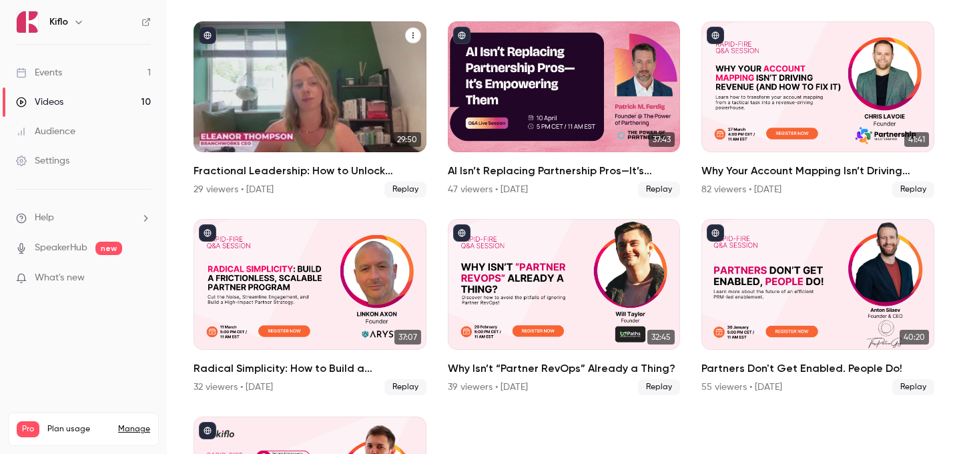
click at [338, 125] on div "Fractional Leadership: How to Unlock Strategic Growth with Fractional Support" at bounding box center [310, 86] width 233 height 131
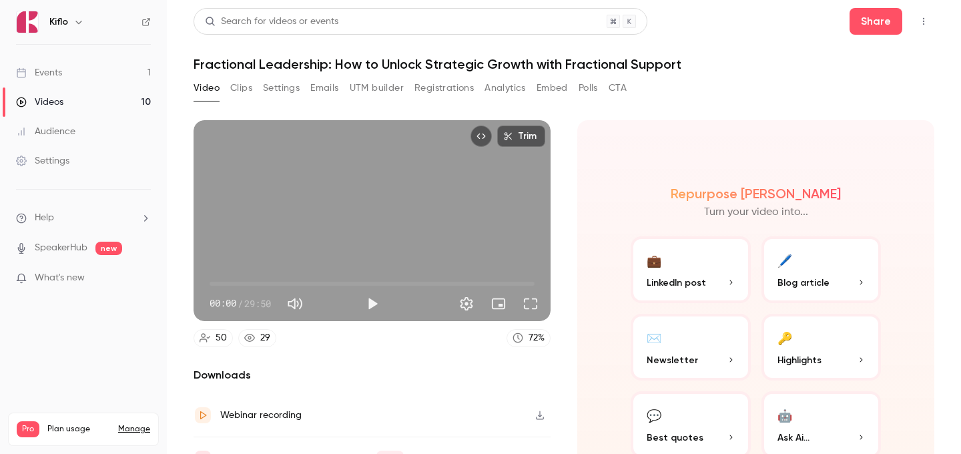
click at [316, 53] on header "Search for videos or events Share Fractional Leadership: How to Unlock Strategi…" at bounding box center [564, 40] width 741 height 64
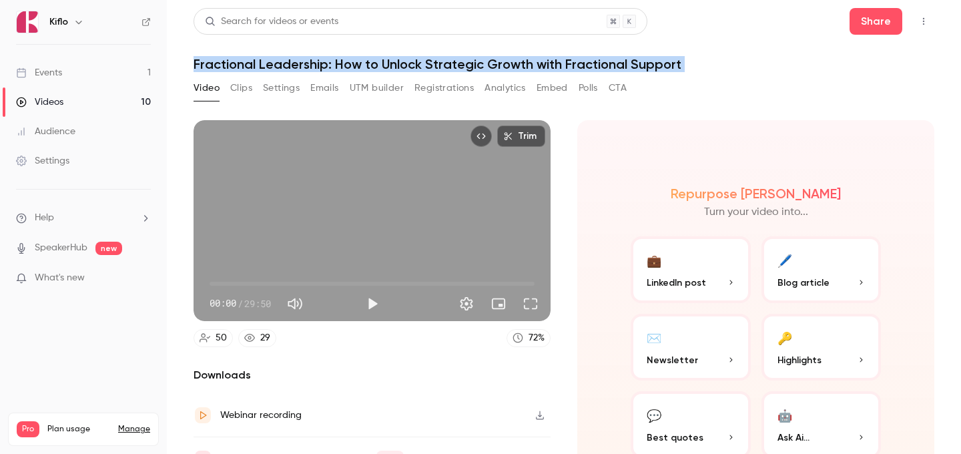
click at [316, 53] on header "Search for videos or events Share Fractional Leadership: How to Unlock Strategi…" at bounding box center [564, 40] width 741 height 64
copy div "Fractional Leadership: How to Unlock Strategic Growth with Fractional Support V…"
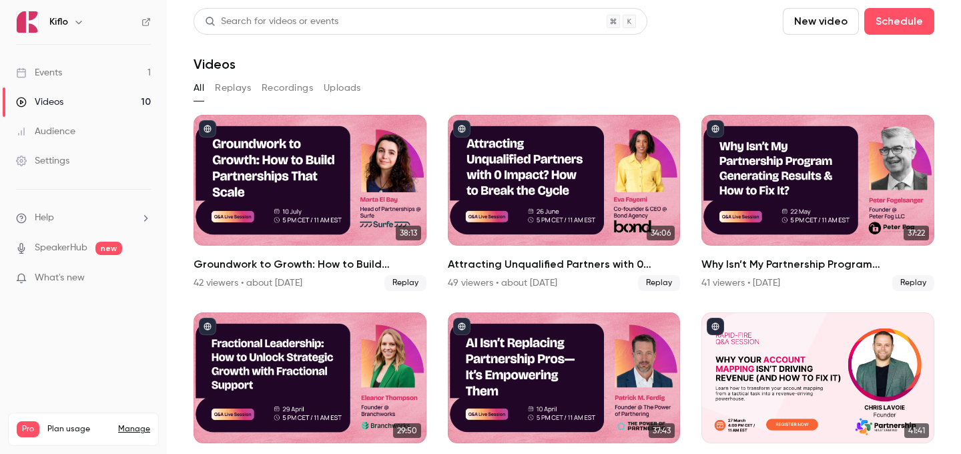
scroll to position [230, 0]
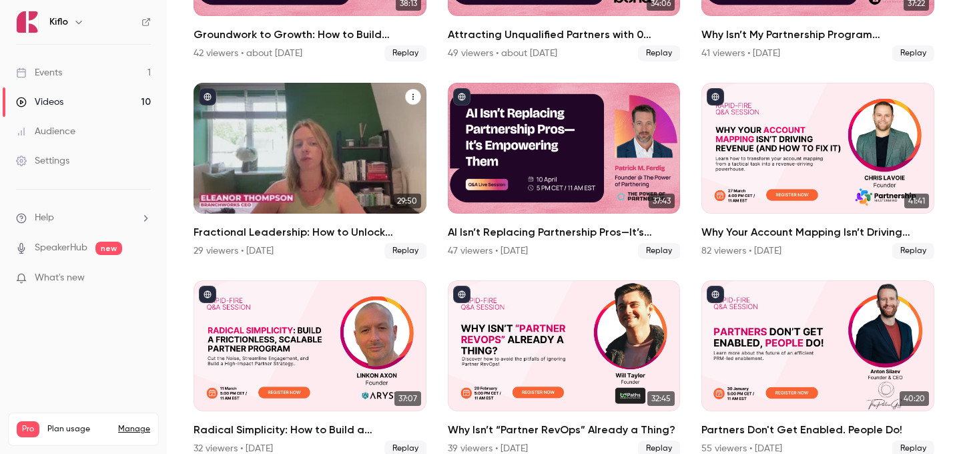
click at [339, 165] on div "Fractional Leadership: How to Unlock Strategic Growth with Fractional Support" at bounding box center [310, 148] width 233 height 131
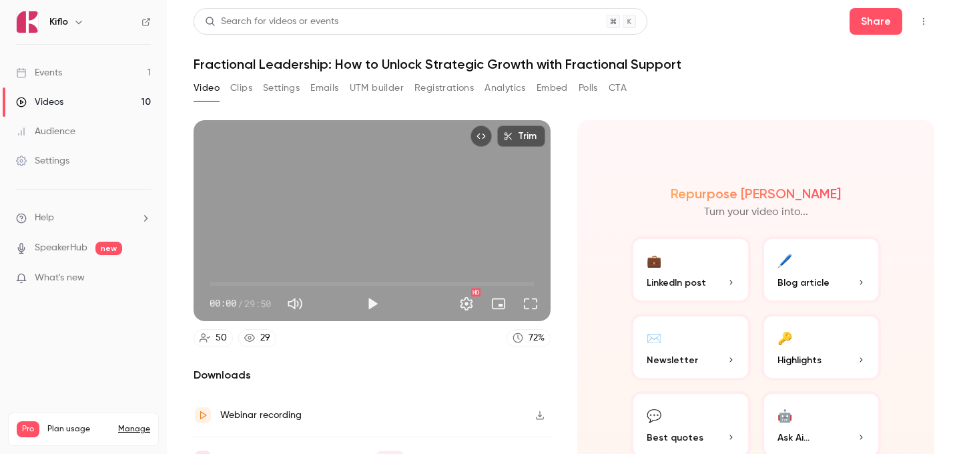
click at [407, 84] on div "Video Clips Settings Emails UTM builder Registrations Analytics Embed Polls CTA" at bounding box center [410, 87] width 433 height 21
click at [417, 84] on button "Registrations" at bounding box center [443, 87] width 59 height 21
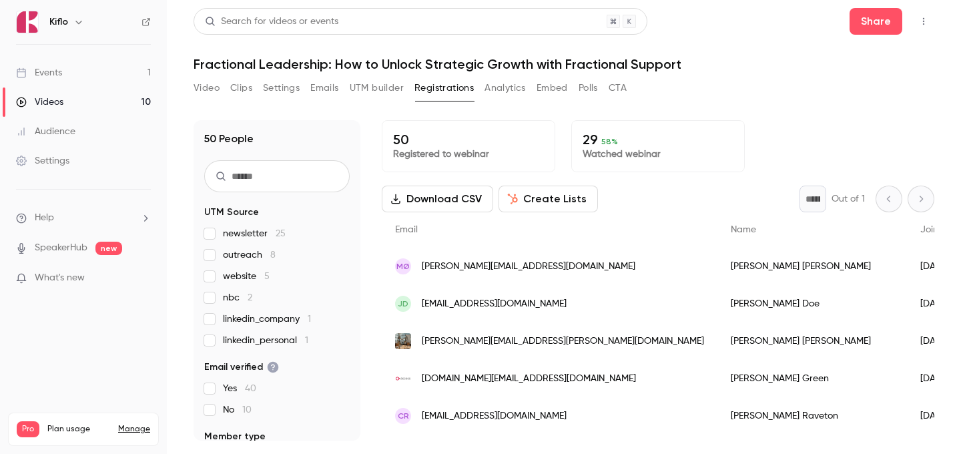
click at [126, 109] on link "Videos 10" at bounding box center [83, 101] width 167 height 29
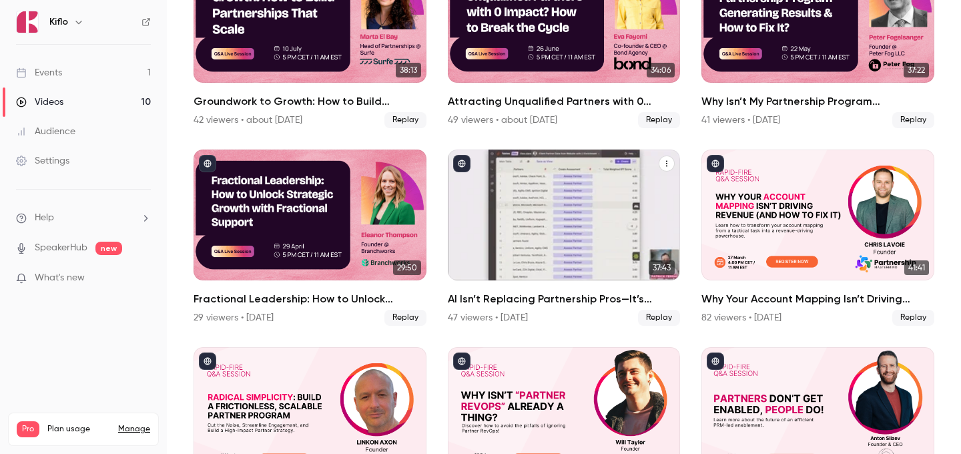
scroll to position [182, 0]
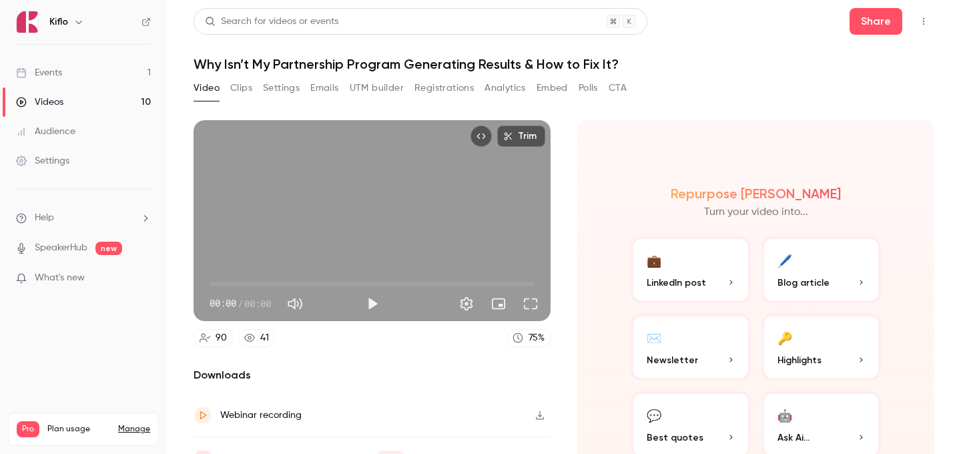
click at [311, 66] on h1 "Why Isn’t My Partnership Program Generating Results & How to Fix It?" at bounding box center [564, 64] width 741 height 16
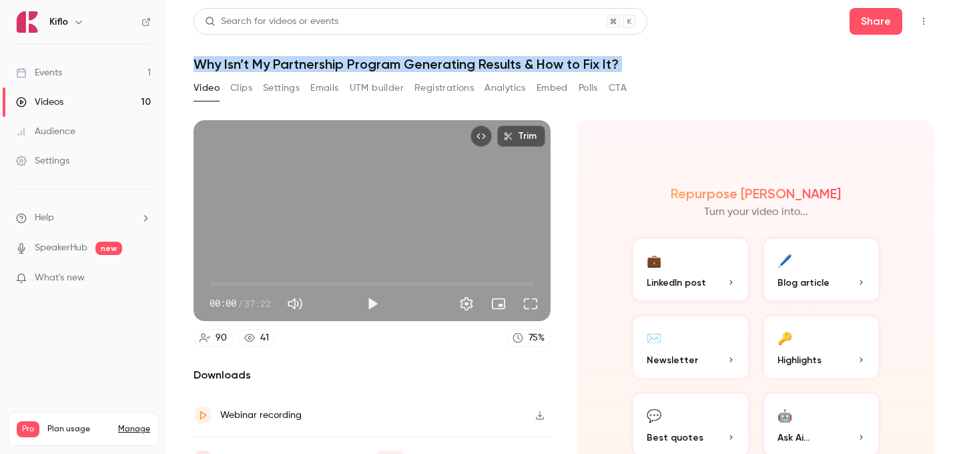
click at [311, 66] on h1 "Why Isn’t My Partnership Program Generating Results & How to Fix It?" at bounding box center [564, 64] width 741 height 16
copy div "Why Isn’t My Partnership Program Generating Results & How to Fix It? Video Clip…"
click at [139, 87] on link "Videos 10" at bounding box center [83, 101] width 167 height 29
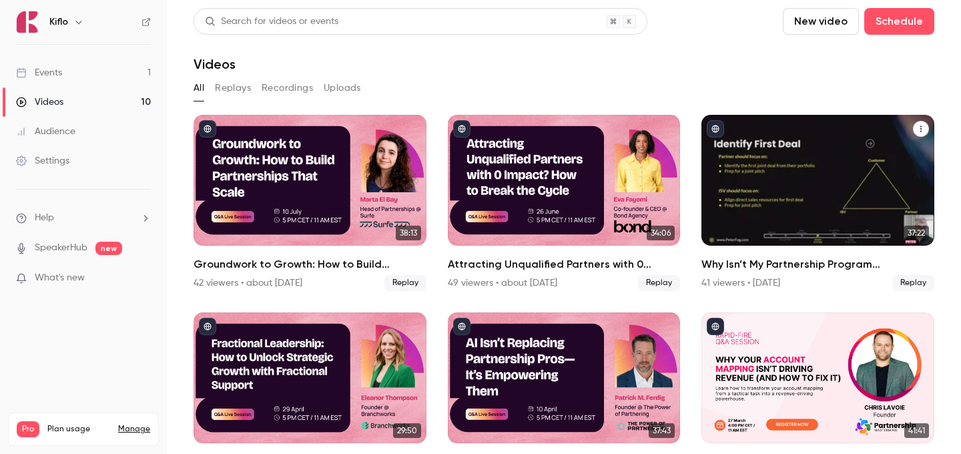
click at [751, 149] on div "Why Isn’t My Partnership Program Generating Results & How to Fix It?" at bounding box center [817, 180] width 233 height 131
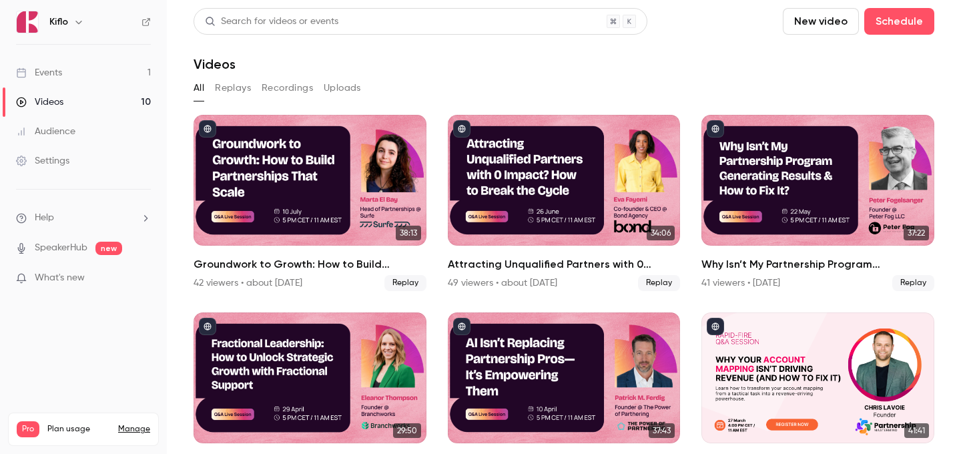
click at [797, 108] on section "Search for videos or events New video Schedule Videos All Replays Recordings Up…" at bounding box center [564, 227] width 741 height 438
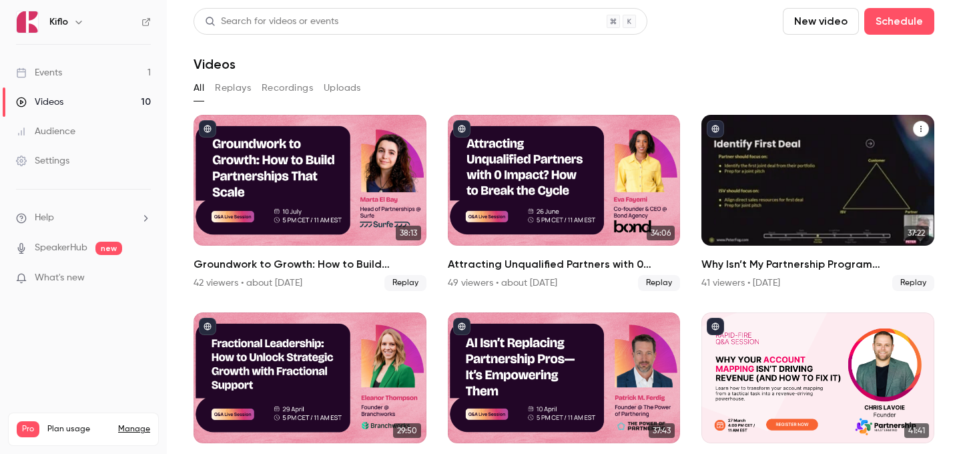
click at [794, 188] on div "Why Isn’t My Partnership Program Generating Results & How to Fix It?" at bounding box center [817, 180] width 233 height 131
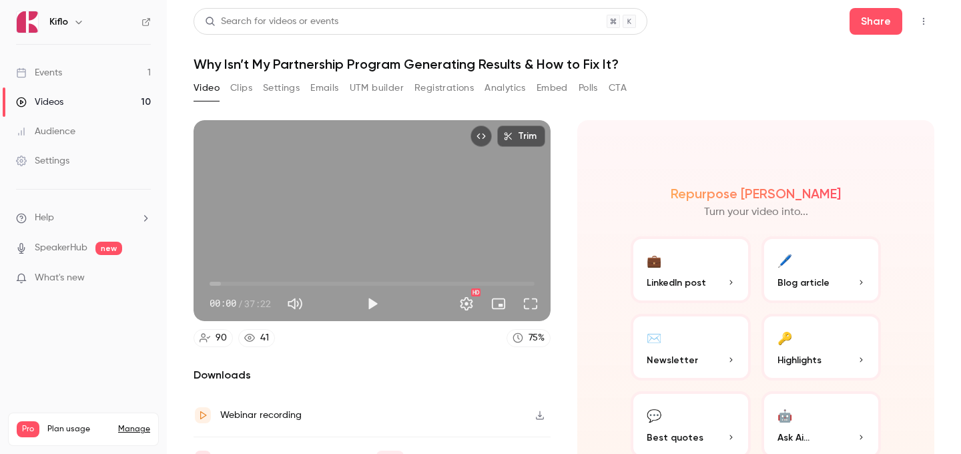
click at [234, 86] on button "Clips" at bounding box center [241, 87] width 22 height 21
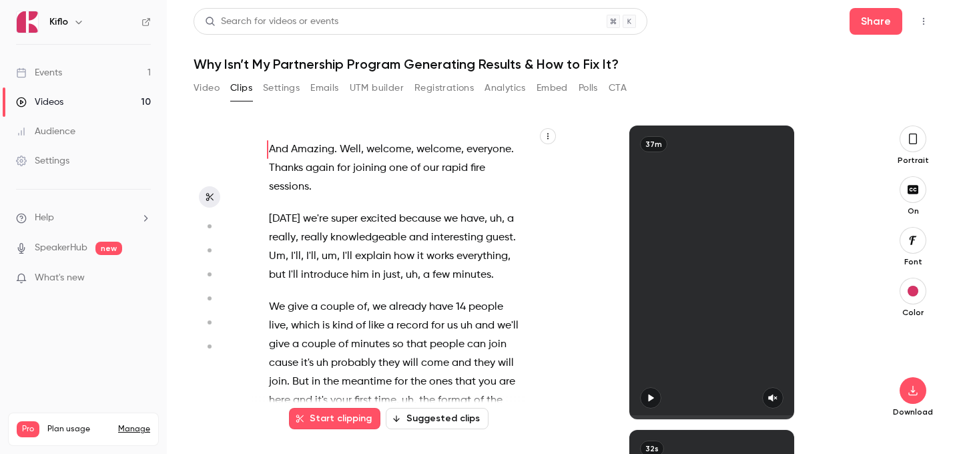
click at [272, 89] on button "Settings" at bounding box center [281, 87] width 37 height 21
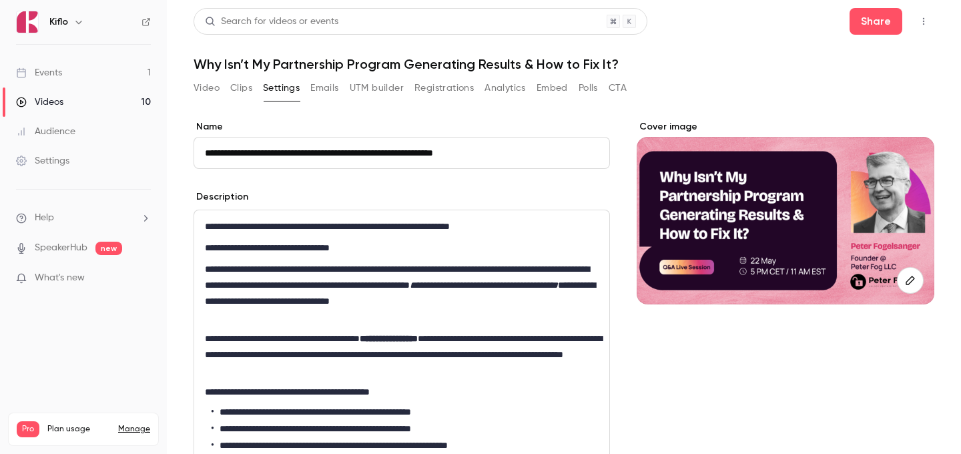
click at [330, 92] on button "Emails" at bounding box center [324, 87] width 28 height 21
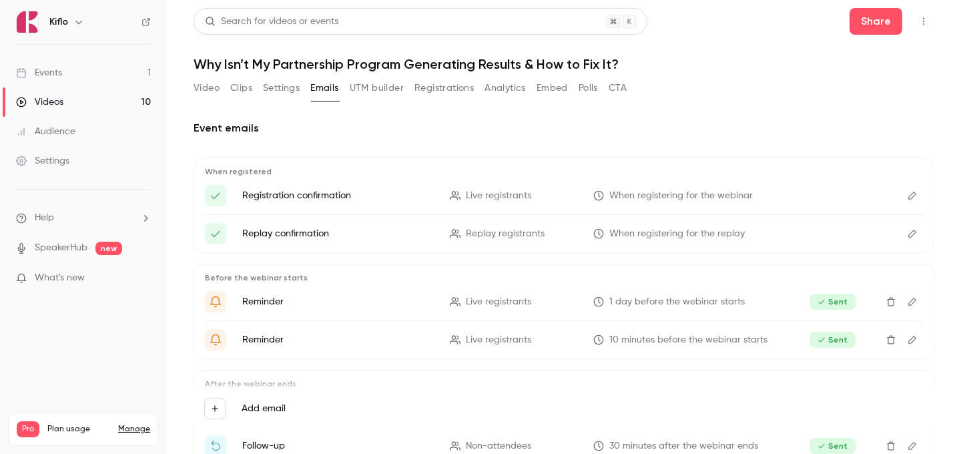
click at [428, 100] on div "Video Clips Settings Emails UTM builder Registrations Analytics Embed Polls CTA" at bounding box center [410, 90] width 433 height 27
click at [428, 88] on button "Registrations" at bounding box center [443, 87] width 59 height 21
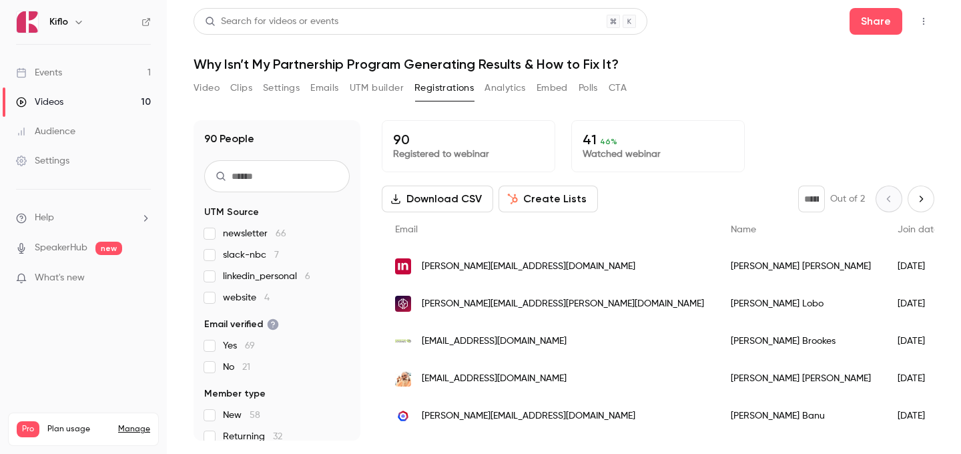
click at [119, 103] on link "Videos 10" at bounding box center [83, 101] width 167 height 29
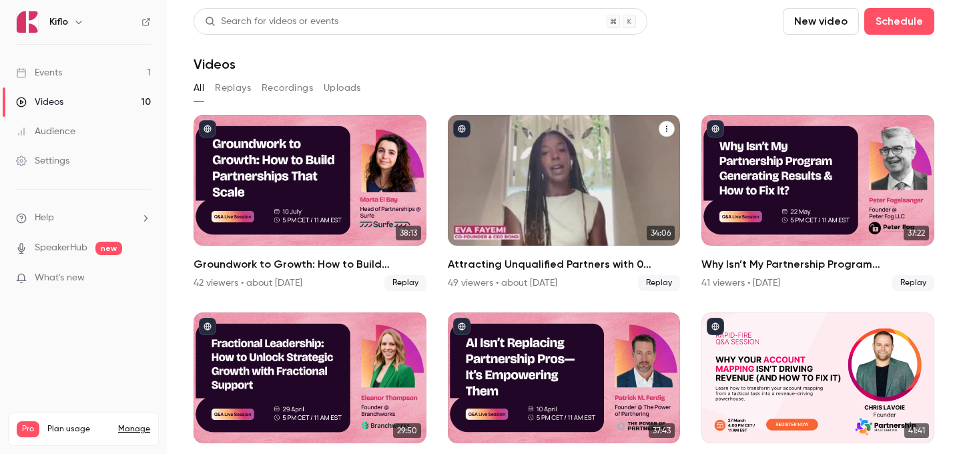
click at [502, 145] on div "Attracting Unqualified Partners with 0 Impact? How to Break the Cycle" at bounding box center [564, 180] width 233 height 131
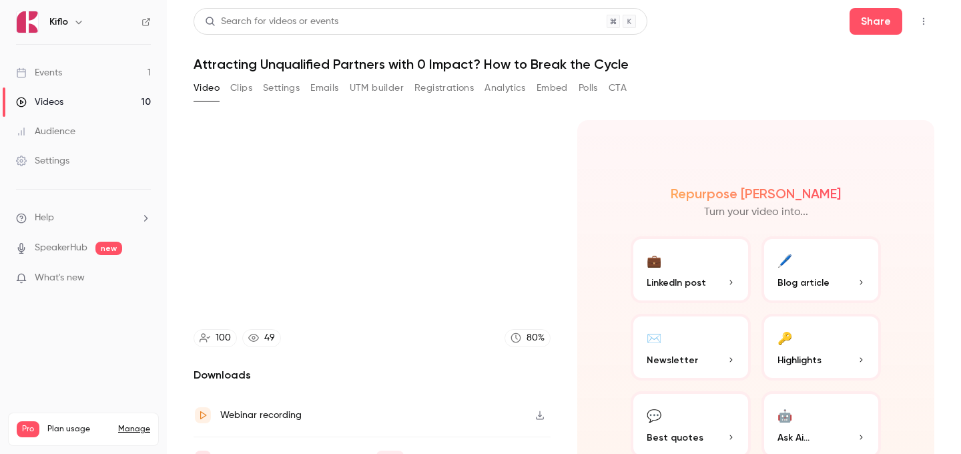
click at [358, 66] on h1 "Attracting Unqualified Partners with 0 Impact? How to Break the Cycle" at bounding box center [564, 64] width 741 height 16
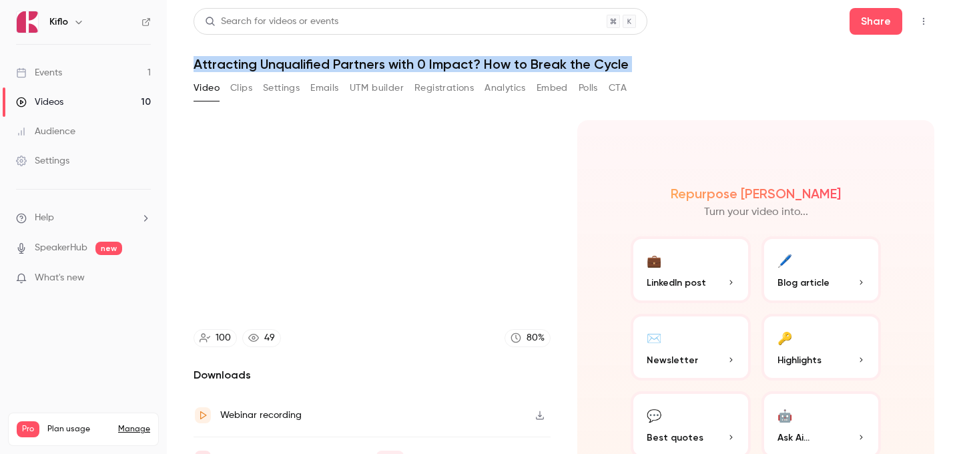
click at [358, 66] on h1 "Attracting Unqualified Partners with 0 Impact? How to Break the Cycle" at bounding box center [564, 64] width 741 height 16
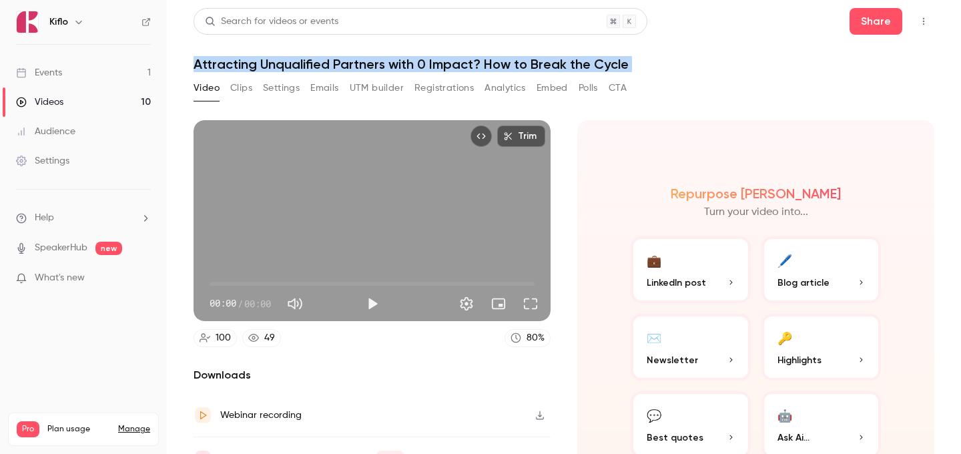
copy div "Attracting Unqualified Partners with 0 Impact? How to Break the Cycle Video Cli…"
click at [452, 83] on button "Registrations" at bounding box center [443, 87] width 59 height 21
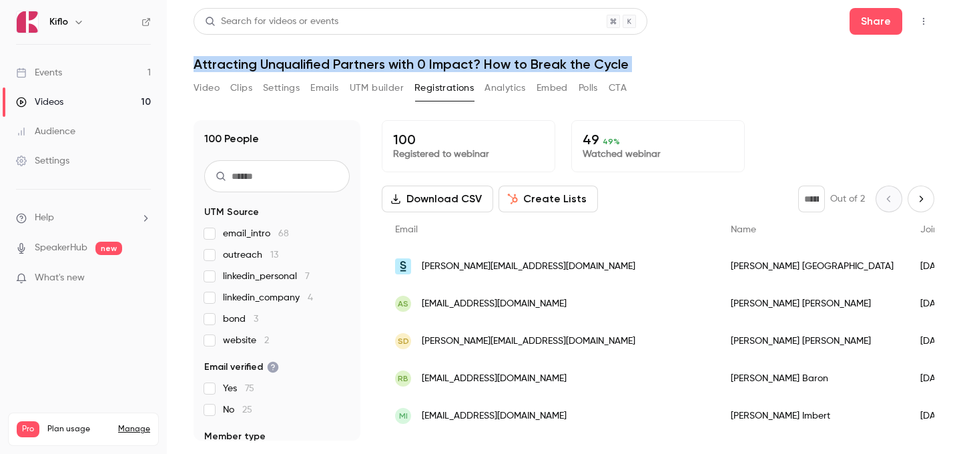
click at [79, 99] on link "Videos 10" at bounding box center [83, 101] width 167 height 29
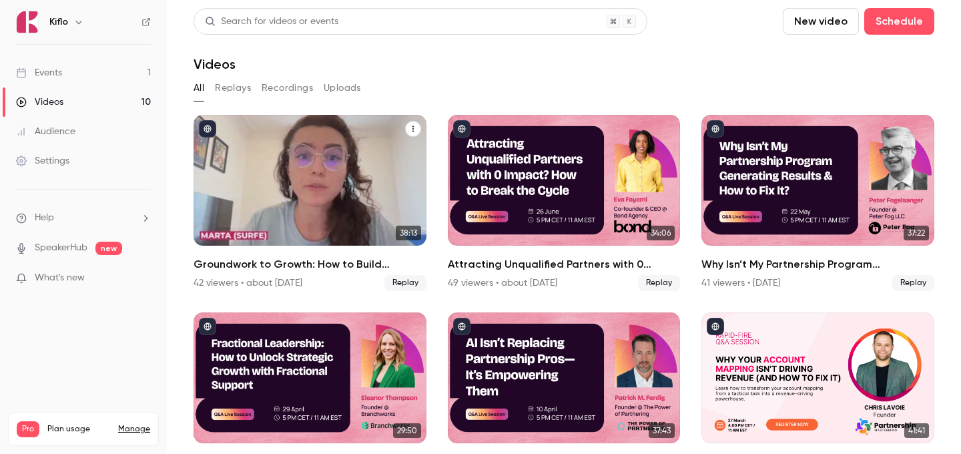
click at [329, 154] on div "Groundwork to Growth: How to Build Partnerships That Scale" at bounding box center [310, 180] width 233 height 131
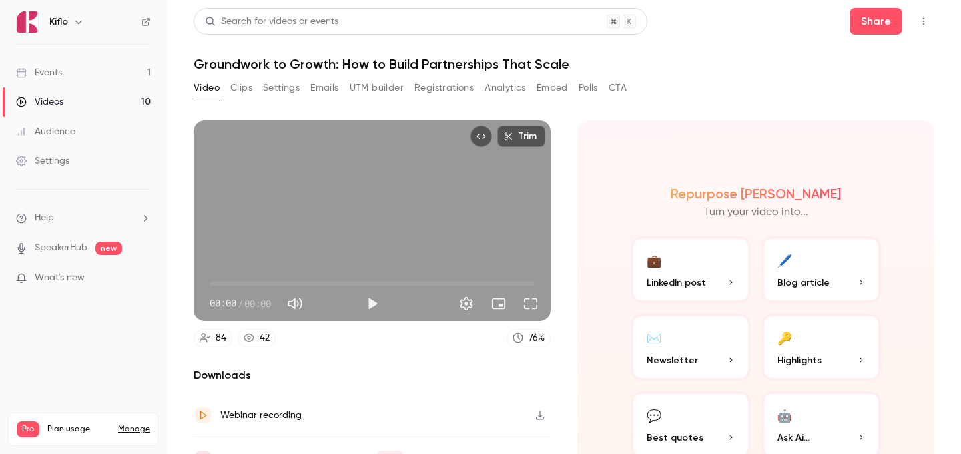
click at [325, 66] on h1 "Groundwork to Growth: How to Build Partnerships That Scale" at bounding box center [564, 64] width 741 height 16
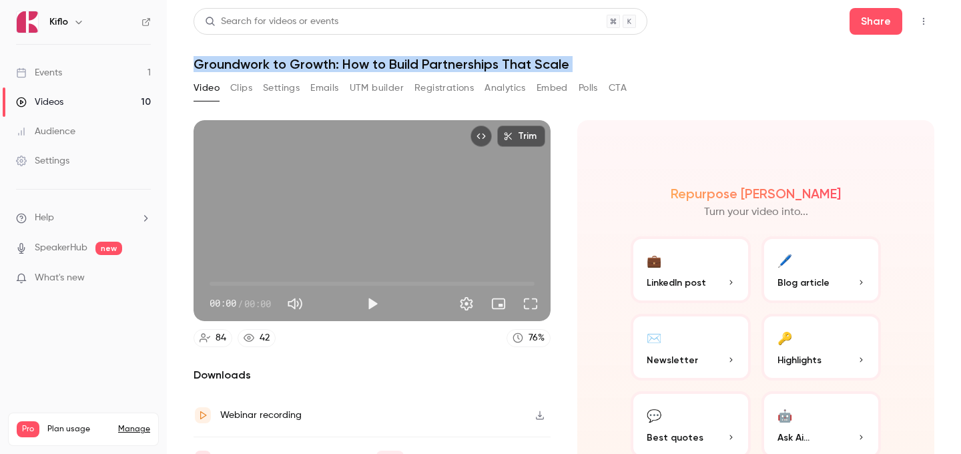
click at [325, 66] on h1 "Groundwork to Growth: How to Build Partnerships That Scale" at bounding box center [564, 64] width 741 height 16
copy div "Groundwork to Growth: How to Build Partnerships That Scale Video Clips Settings…"
click at [434, 87] on button "Registrations" at bounding box center [443, 87] width 59 height 21
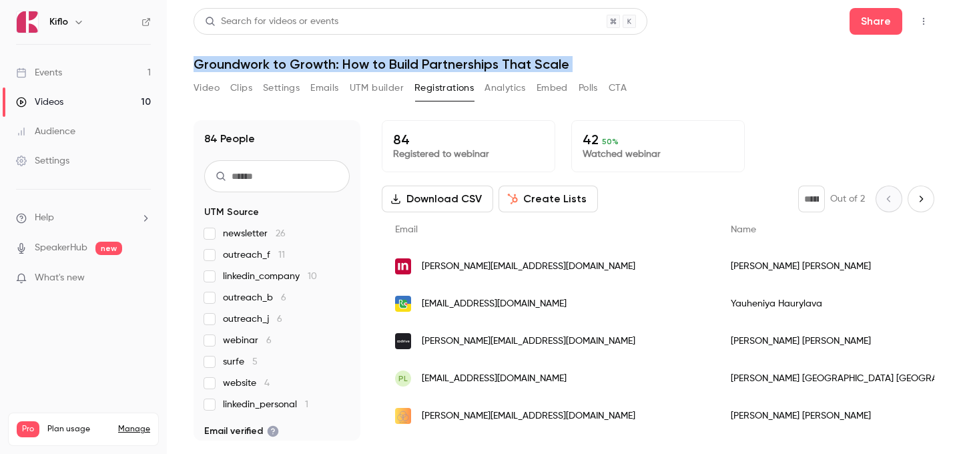
click at [113, 91] on link "Videos 10" at bounding box center [83, 101] width 167 height 29
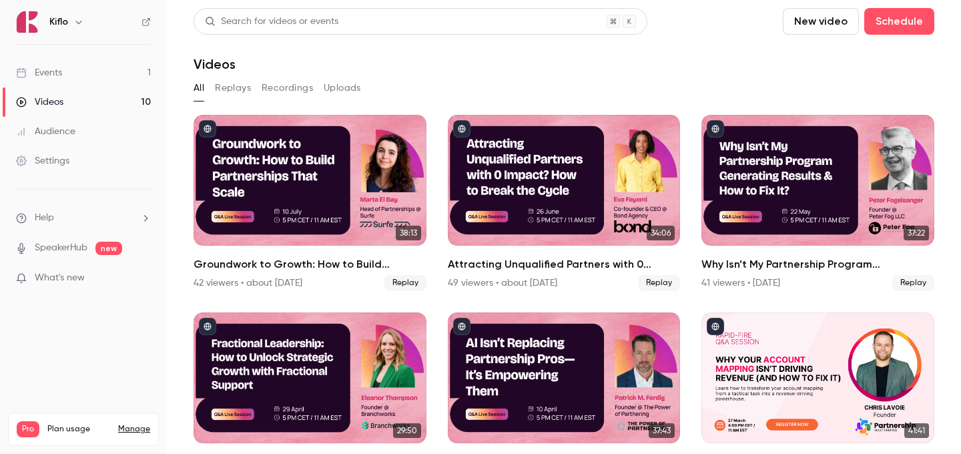
click at [136, 59] on link "Events 1" at bounding box center [83, 72] width 167 height 29
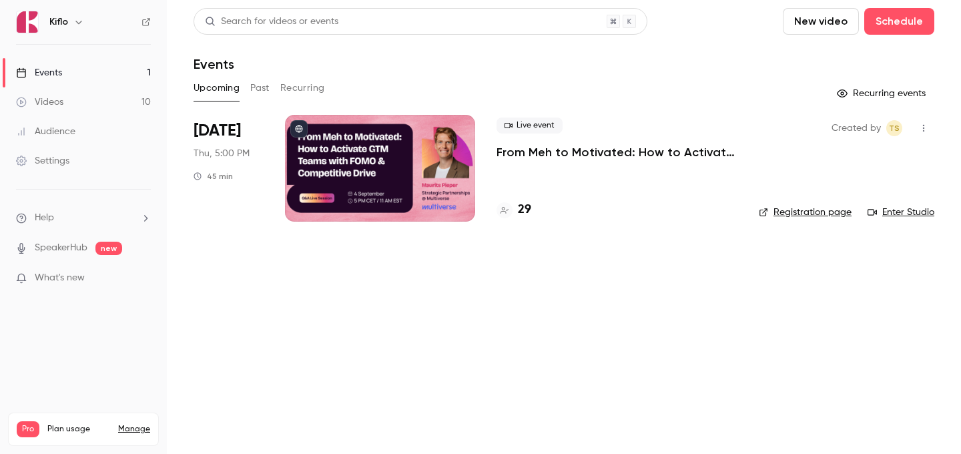
click at [334, 158] on div at bounding box center [380, 168] width 190 height 107
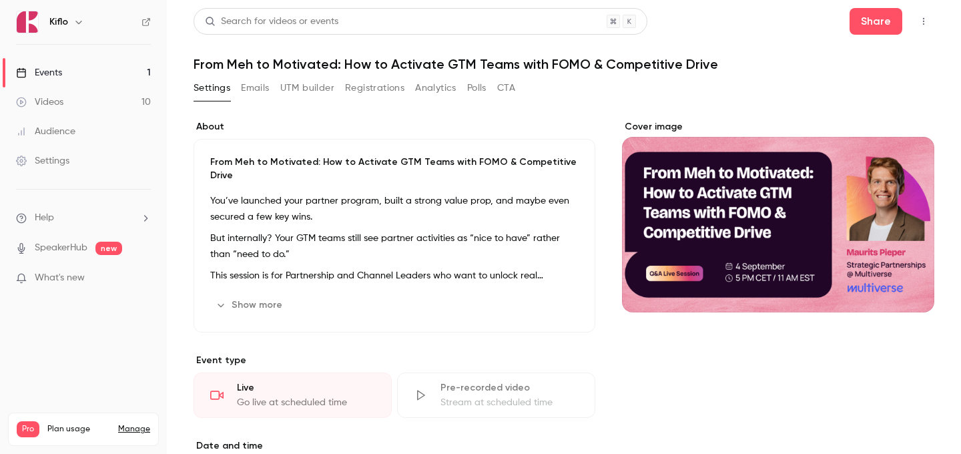
click at [287, 65] on h1 "From Meh to Motivated: How to Activate GTM Teams with FOMO & Competitive Drive" at bounding box center [564, 64] width 741 height 16
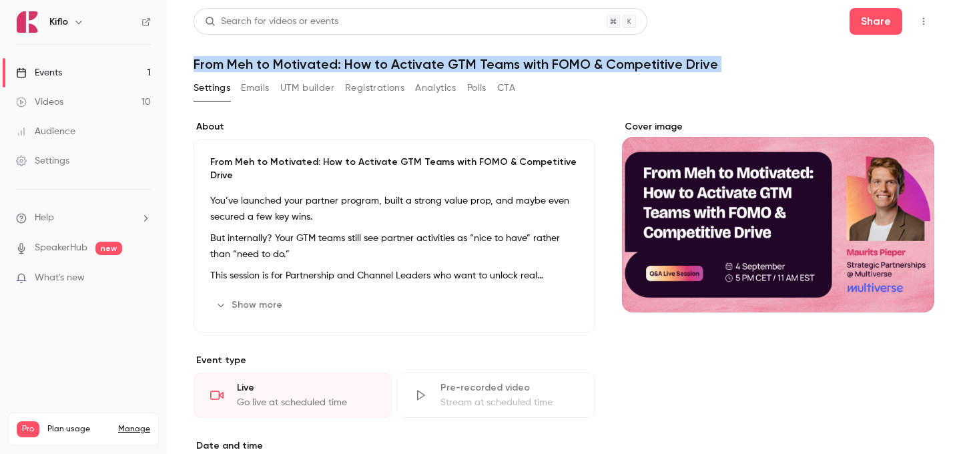
click at [287, 65] on h1 "From Meh to Motivated: How to Activate GTM Teams with FOMO & Competitive Drive" at bounding box center [564, 64] width 741 height 16
click at [129, 61] on link "Events 1" at bounding box center [83, 72] width 167 height 29
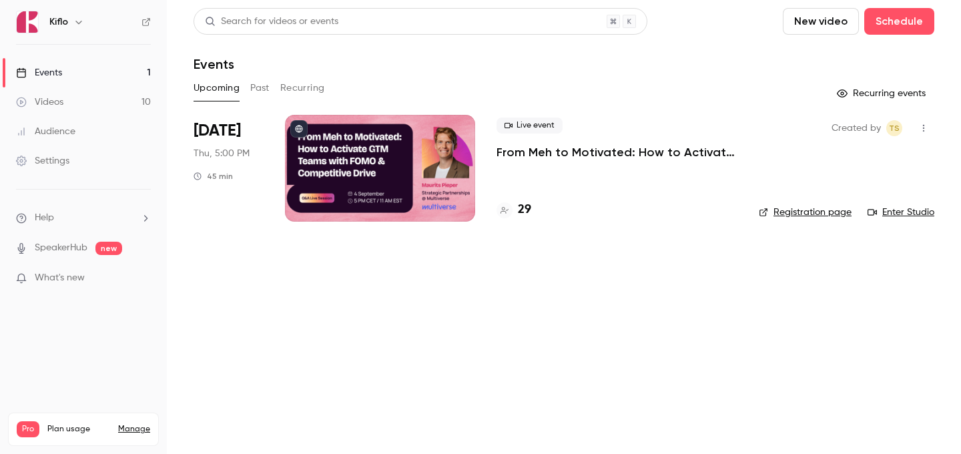
click at [158, 14] on nav "Kiflo Events 1 Videos 10 Audience Settings Help SpeakerHub new What's new Pro P…" at bounding box center [83, 227] width 167 height 454
click at [142, 17] on div "Kiflo" at bounding box center [83, 22] width 135 height 23
click at [149, 15] on div "Kiflo" at bounding box center [83, 22] width 135 height 23
click at [145, 25] on icon at bounding box center [146, 22] width 8 height 8
click at [99, 115] on link "Videos 10" at bounding box center [83, 101] width 167 height 29
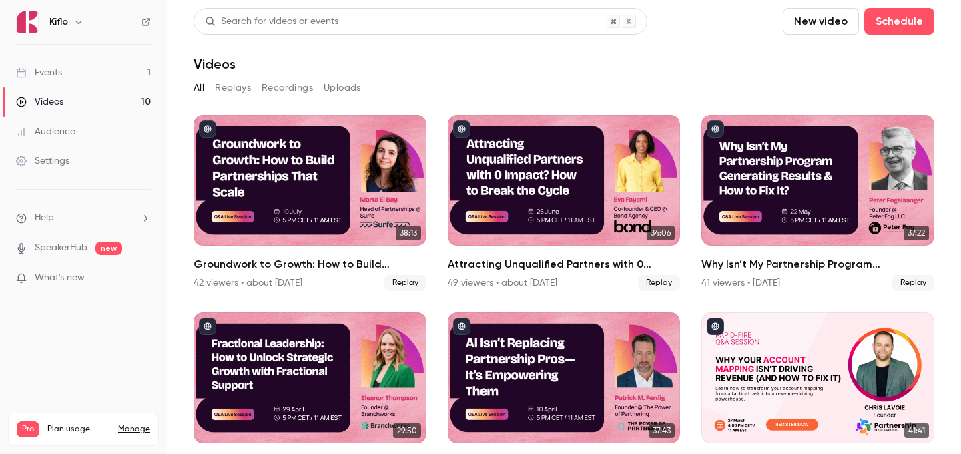
click at [96, 130] on link "Audience" at bounding box center [83, 131] width 167 height 29
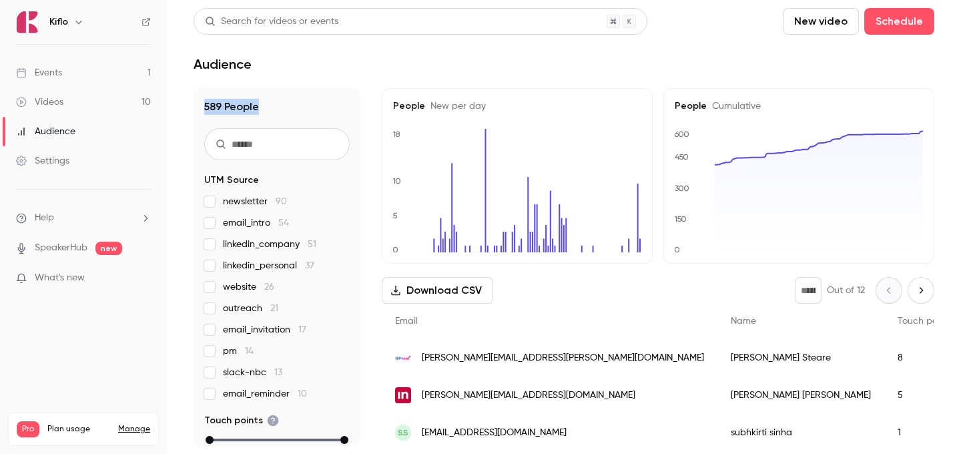
drag, startPoint x: 202, startPoint y: 110, endPoint x: 292, endPoint y: 109, distance: 89.4
click at [291, 110] on div "589 People UTM Source newsletter 90 email_intro 54 linkedin_company 51 linkedin…" at bounding box center [277, 267] width 167 height 358
click at [292, 109] on h1 "589 People" at bounding box center [276, 107] width 145 height 16
